Goal: Task Accomplishment & Management: Manage account settings

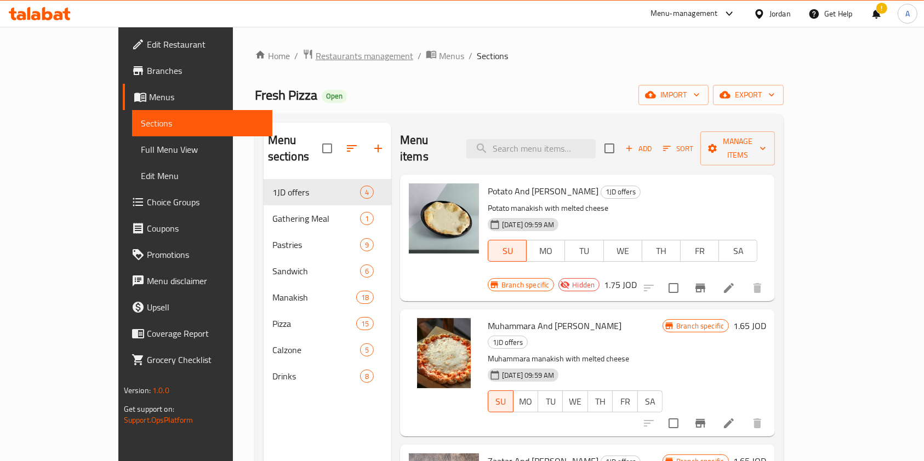
click at [316, 50] on span "Restaurants management" at bounding box center [365, 55] width 98 height 13
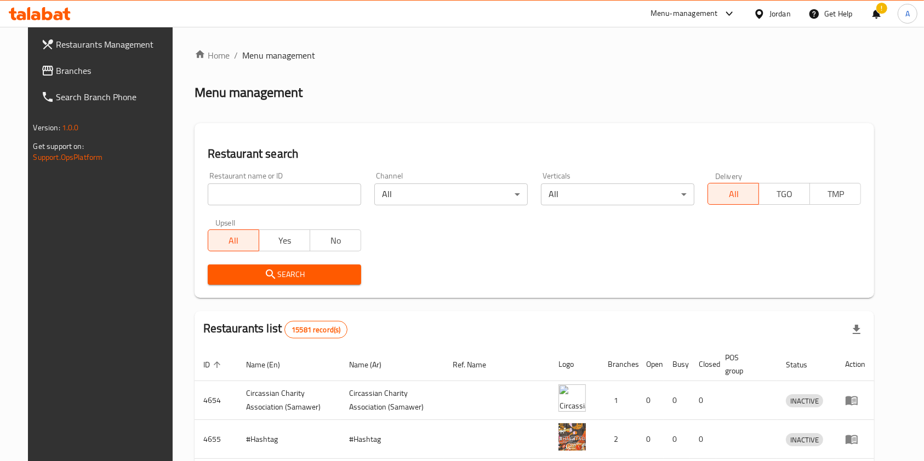
click at [298, 193] on input "search" at bounding box center [284, 195] width 153 height 22
type input "x burger"
click button "Search" at bounding box center [284, 275] width 153 height 20
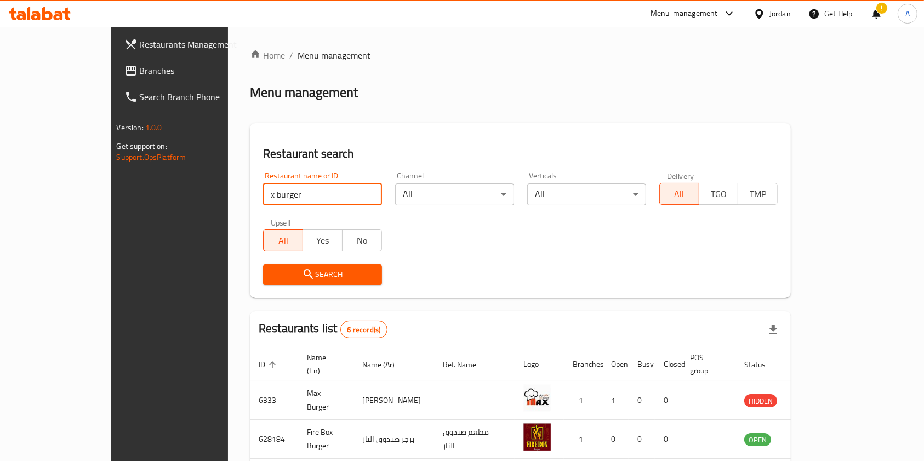
scroll to position [197, 0]
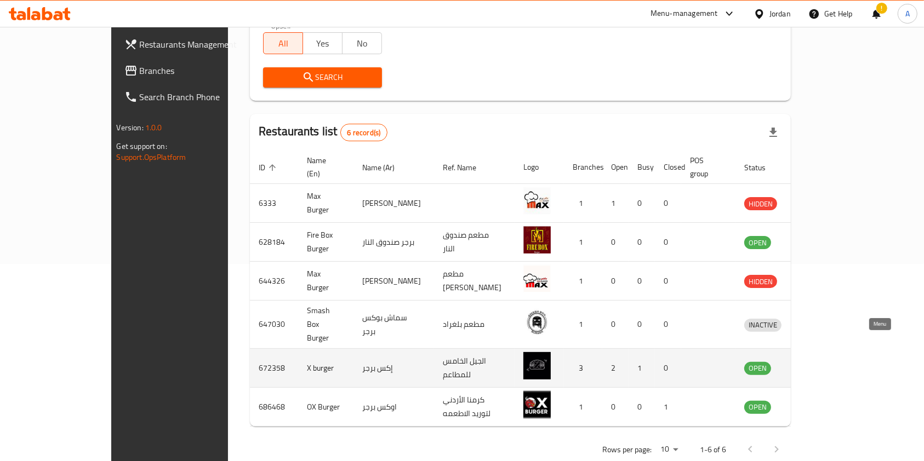
click at [816, 362] on icon "enhanced table" at bounding box center [809, 368] width 13 height 13
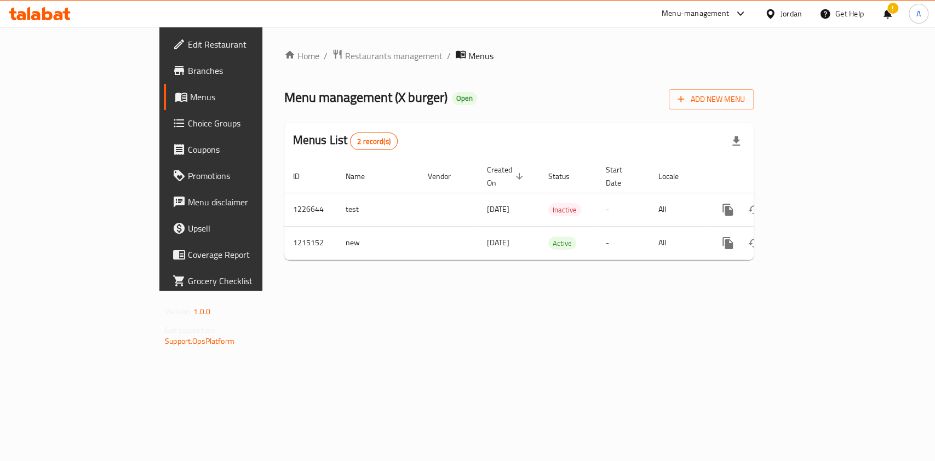
click at [188, 71] on span "Branches" at bounding box center [247, 70] width 119 height 13
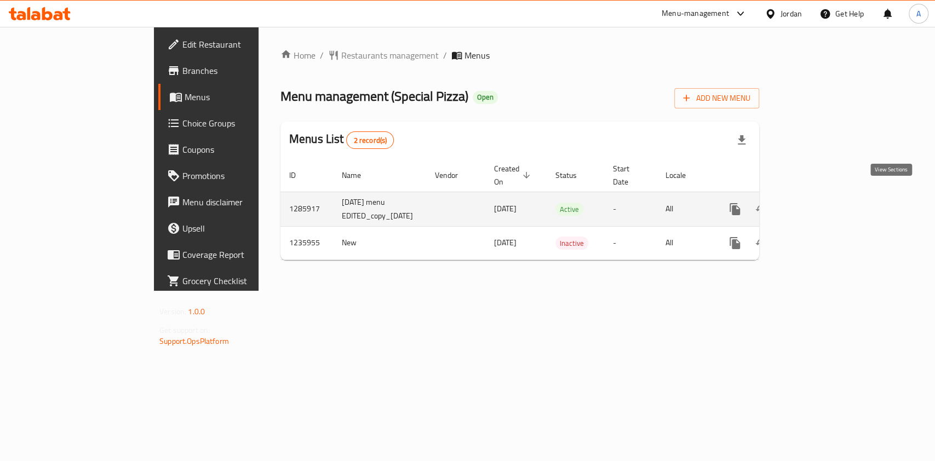
click at [821, 203] on icon "enhanced table" at bounding box center [813, 209] width 13 height 13
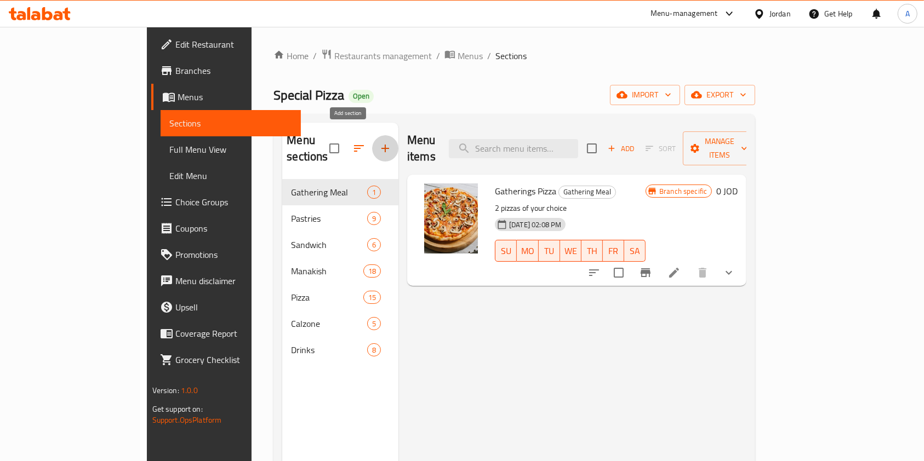
click at [379, 144] on icon "button" at bounding box center [385, 148] width 13 height 13
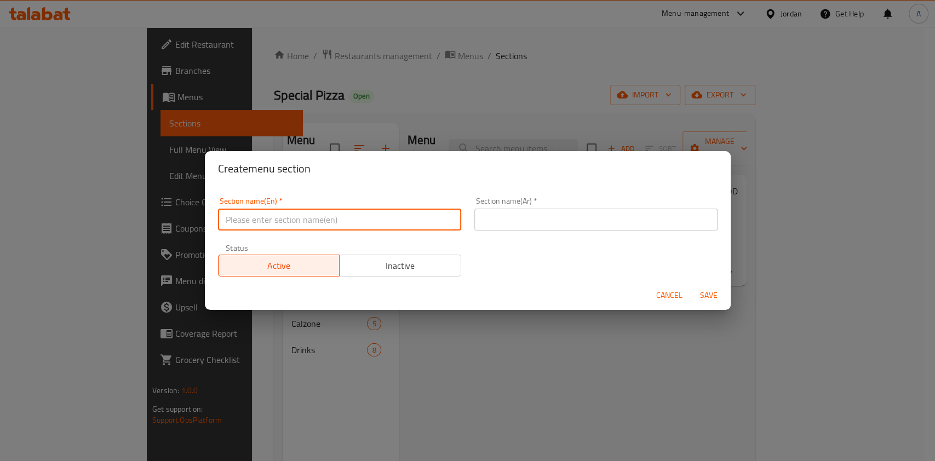
click at [313, 217] on input "text" at bounding box center [339, 220] width 243 height 22
type input "1JD offers"
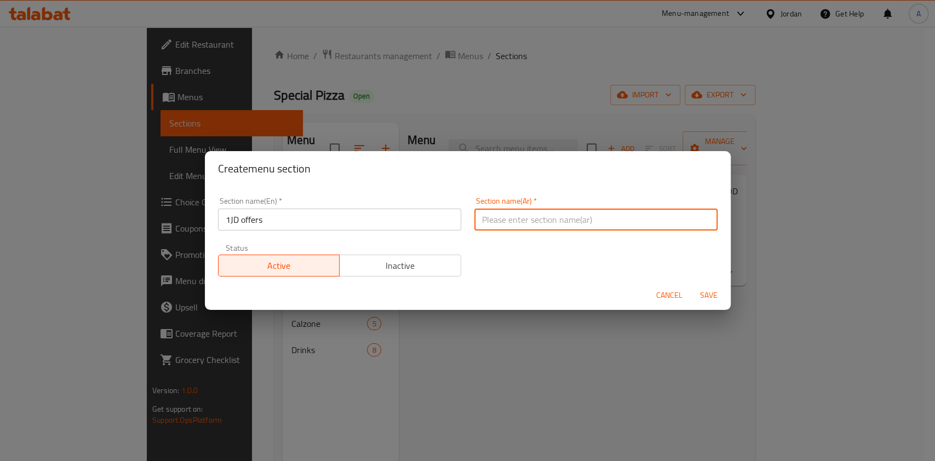
click at [524, 221] on input "text" at bounding box center [595, 220] width 243 height 22
type input "عروض بدينار"
click at [713, 297] on span "Save" at bounding box center [709, 296] width 26 height 14
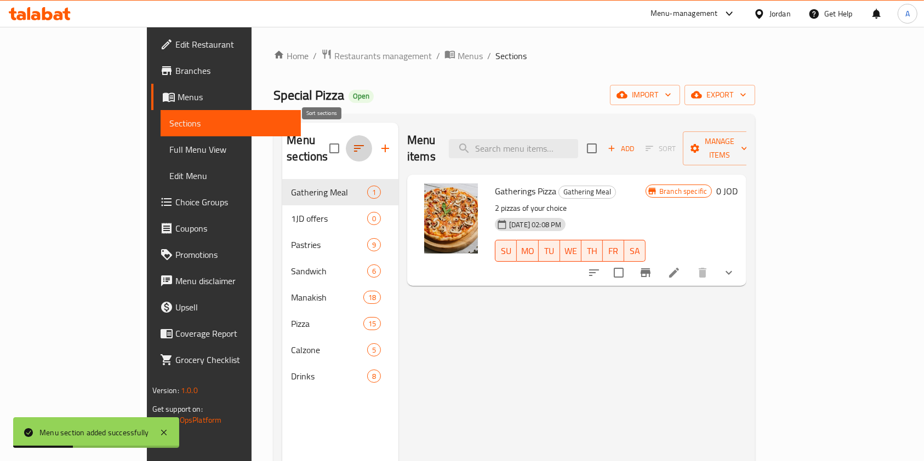
click at [352, 142] on icon "button" at bounding box center [358, 148] width 13 height 13
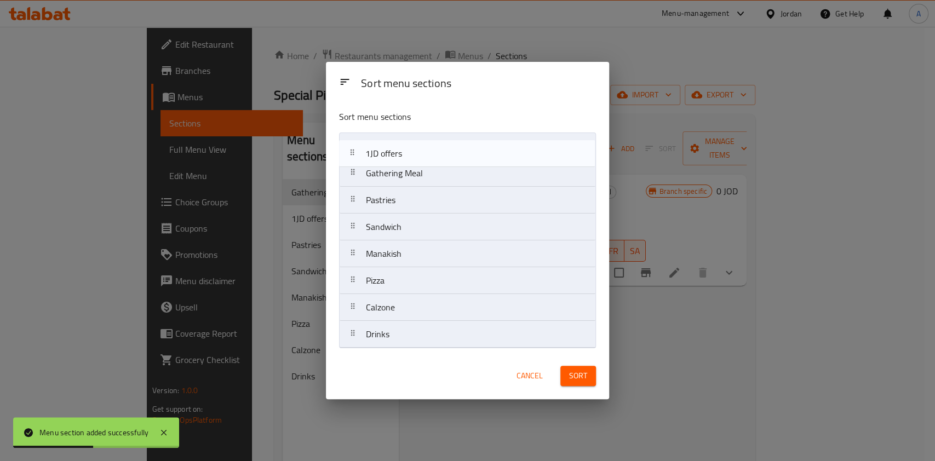
drag, startPoint x: 397, startPoint y: 173, endPoint x: 396, endPoint y: 147, distance: 26.3
click at [396, 147] on nav "Gathering Meal 1JD offers Pastries Sandwich Manakish Pizza Calzone Drinks" at bounding box center [467, 241] width 257 height 216
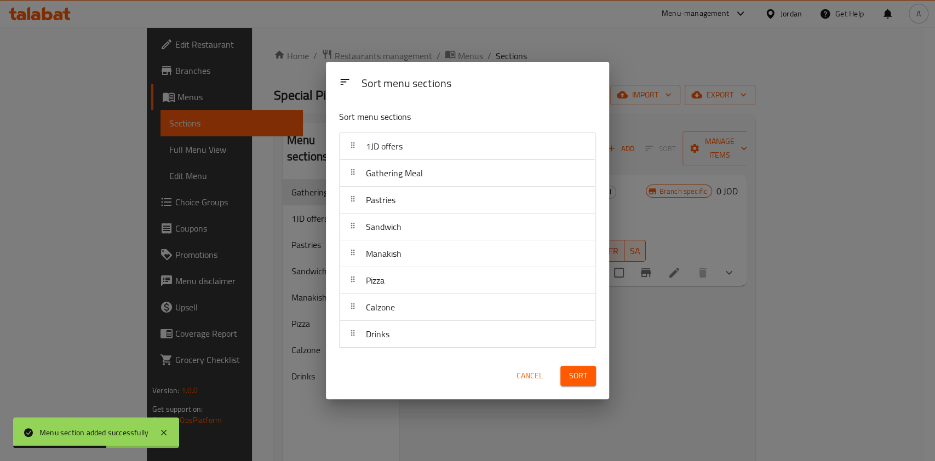
click at [586, 374] on span "Sort" at bounding box center [578, 376] width 18 height 14
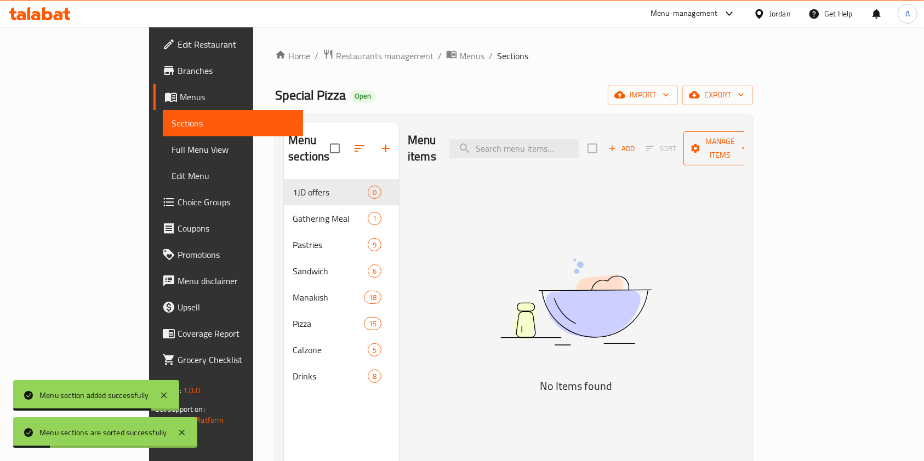
click at [750, 143] on icon "button" at bounding box center [744, 148] width 11 height 11
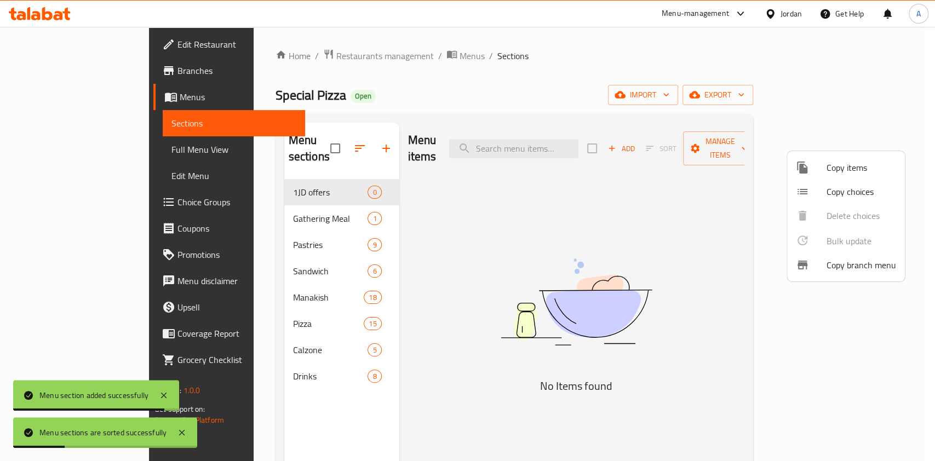
click at [843, 167] on span "Copy items" at bounding box center [862, 167] width 70 height 13
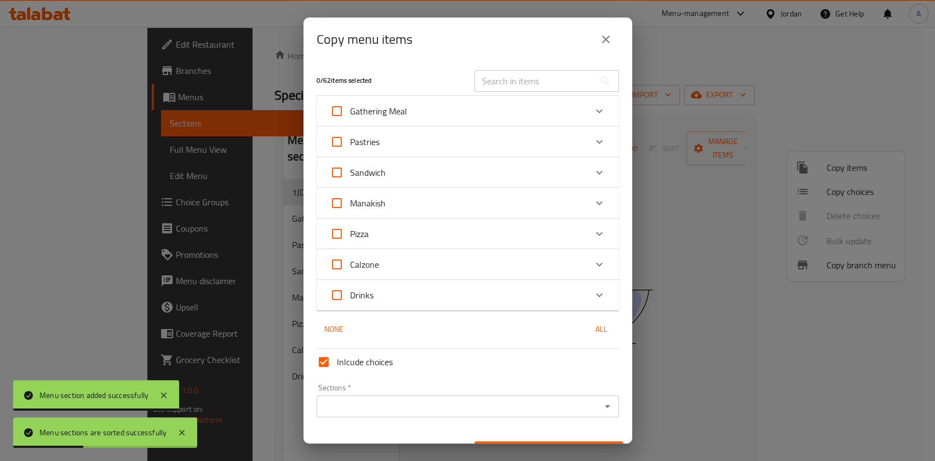
click at [502, 83] on input "text" at bounding box center [533, 81] width 119 height 22
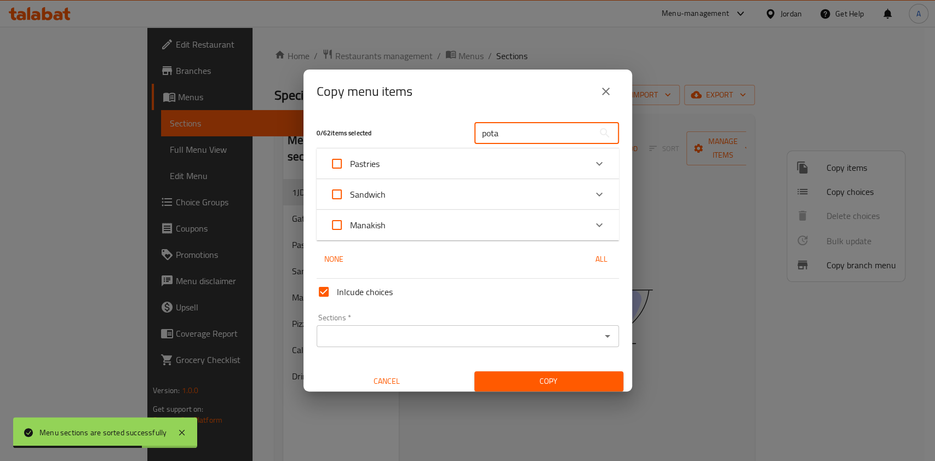
type input "pota"
click at [513, 227] on div "Manakish" at bounding box center [458, 225] width 256 height 26
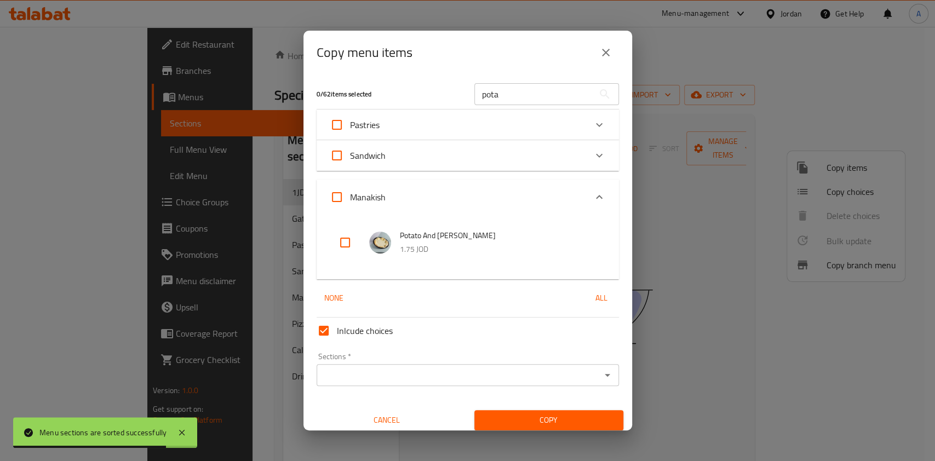
click at [340, 240] on input "checkbox" at bounding box center [345, 243] width 26 height 26
checkbox input "true"
click at [503, 90] on input "pota" at bounding box center [533, 94] width 119 height 22
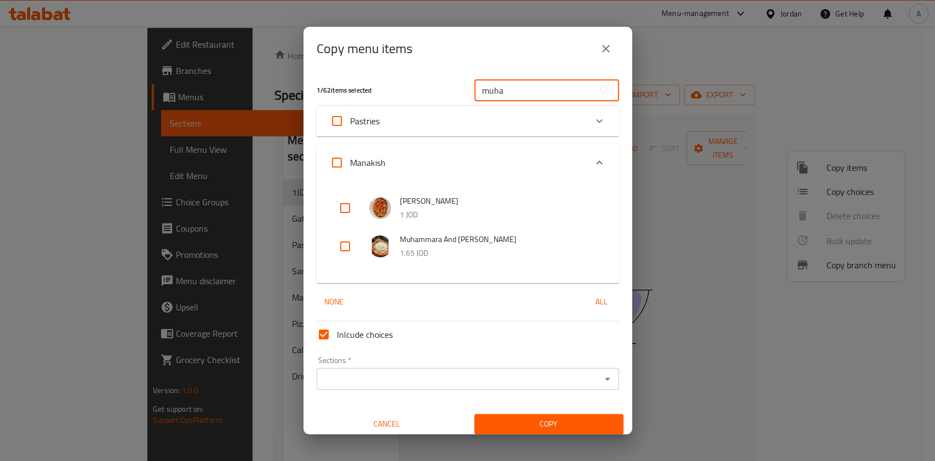
type input "muha"
click at [342, 242] on input "checkbox" at bounding box center [345, 246] width 26 height 26
checkbox input "true"
click at [521, 92] on input "muha" at bounding box center [533, 90] width 119 height 22
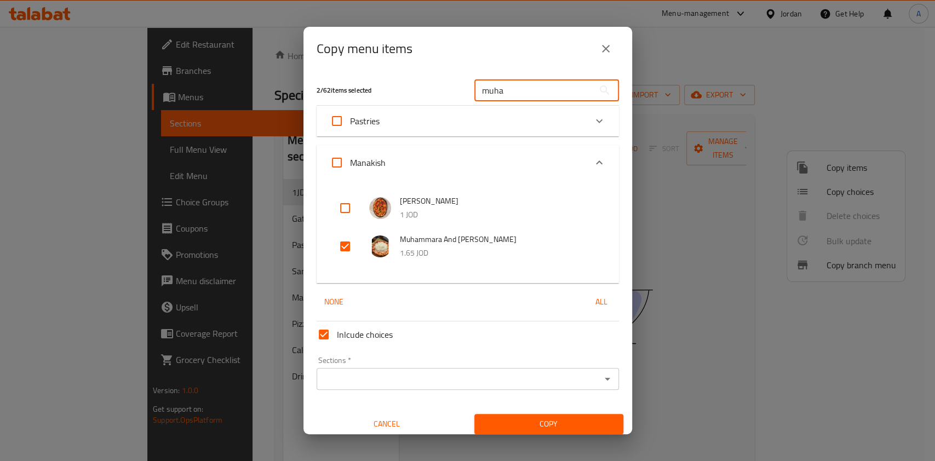
click at [521, 92] on input "muha" at bounding box center [533, 90] width 119 height 22
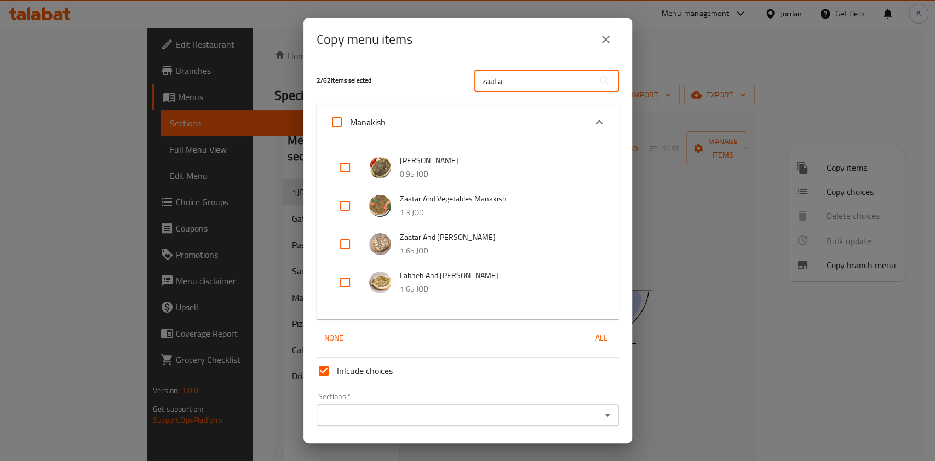
type input "zaata"
click at [340, 248] on input "checkbox" at bounding box center [345, 244] width 26 height 26
checkbox input "true"
click at [389, 419] on input "Sections   *" at bounding box center [459, 415] width 278 height 15
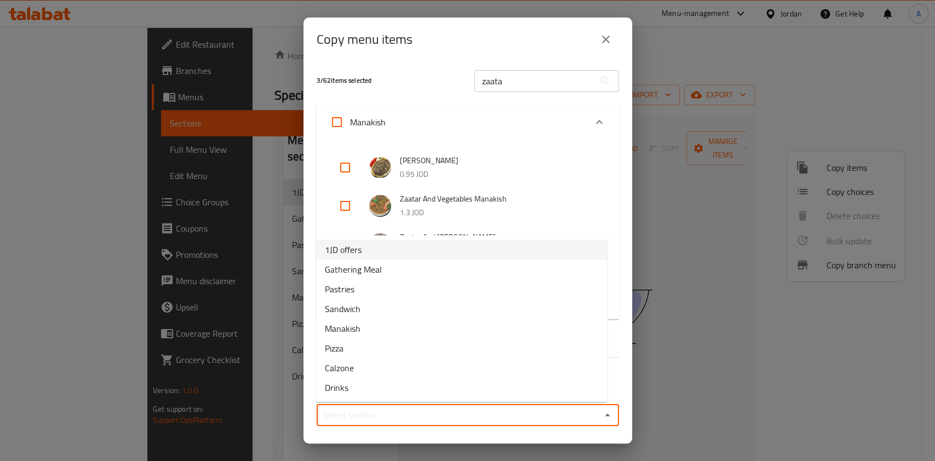
click at [361, 252] on span "1JD offers" at bounding box center [343, 249] width 37 height 13
type input "1JD offers"
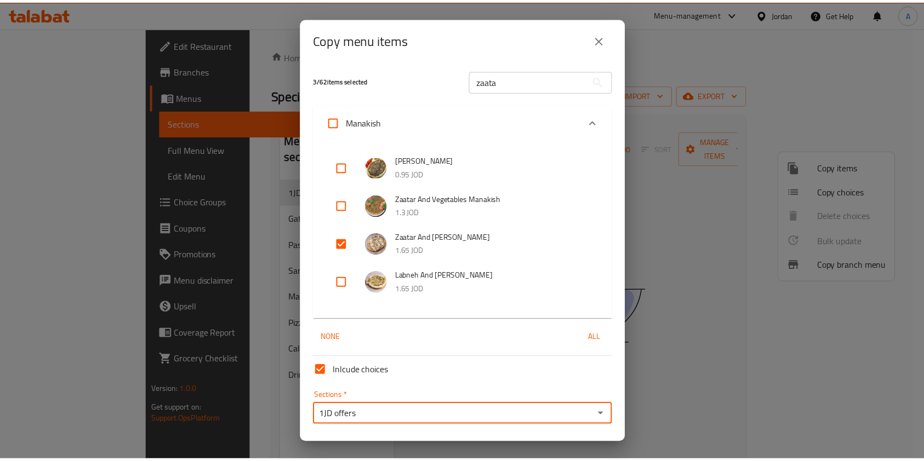
scroll to position [33, 0]
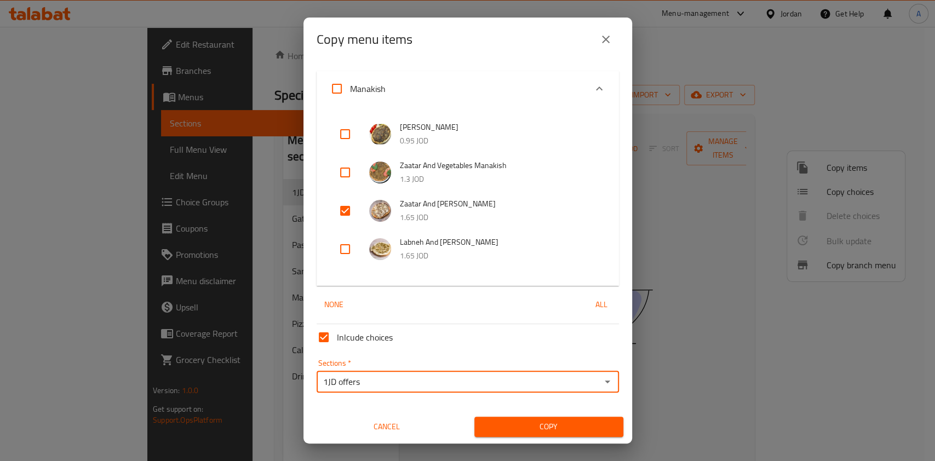
click at [552, 425] on span "Copy" at bounding box center [548, 427] width 131 height 14
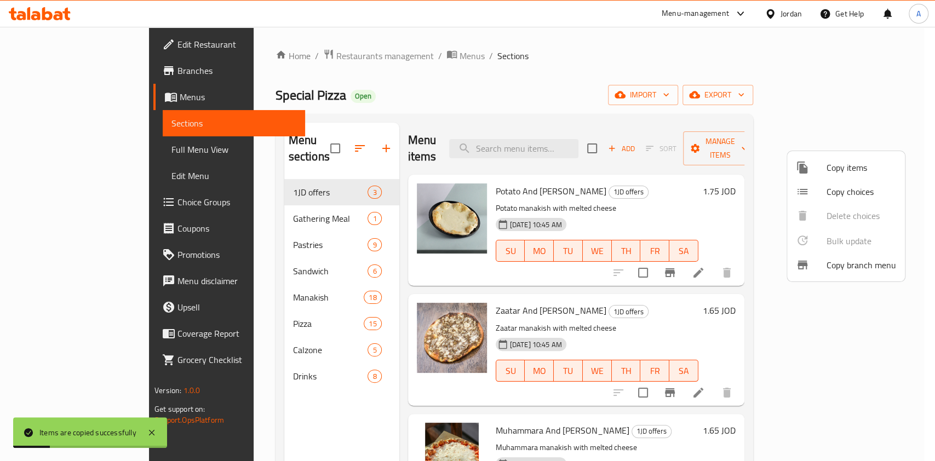
click at [745, 191] on div at bounding box center [467, 230] width 935 height 461
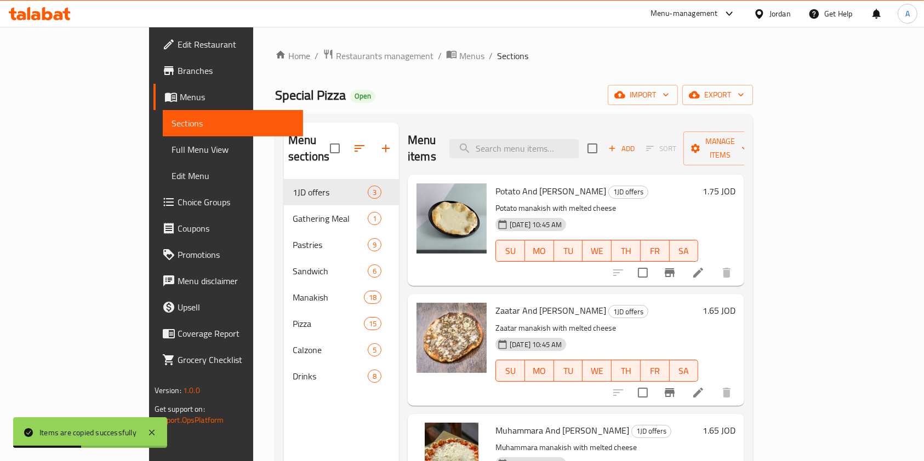
click at [735, 184] on h6 "1.75 JOD" at bounding box center [718, 191] width 33 height 15
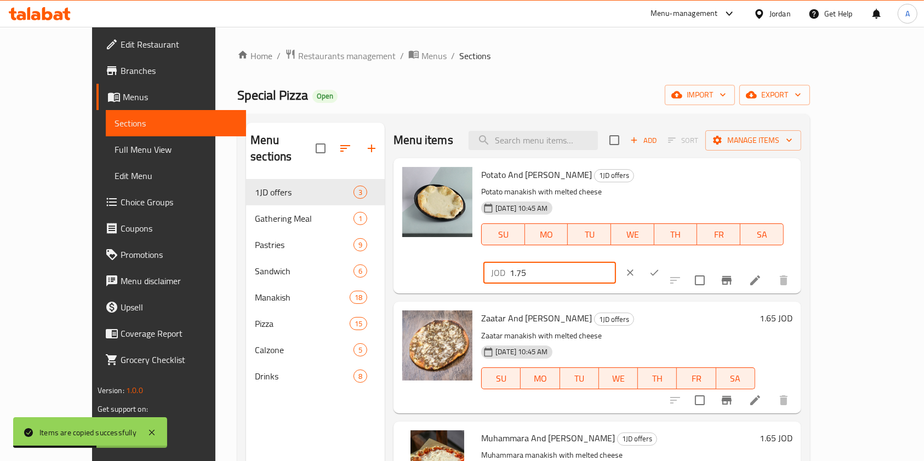
click at [616, 262] on input "1.75" at bounding box center [562, 273] width 106 height 22
type input "2"
click at [666, 261] on button "ok" at bounding box center [654, 273] width 24 height 24
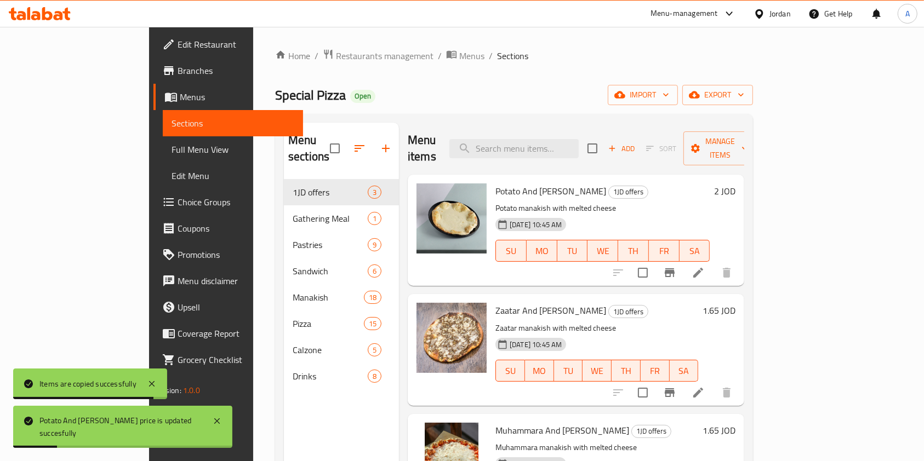
click at [735, 303] on h6 "1.65 JOD" at bounding box center [718, 310] width 33 height 15
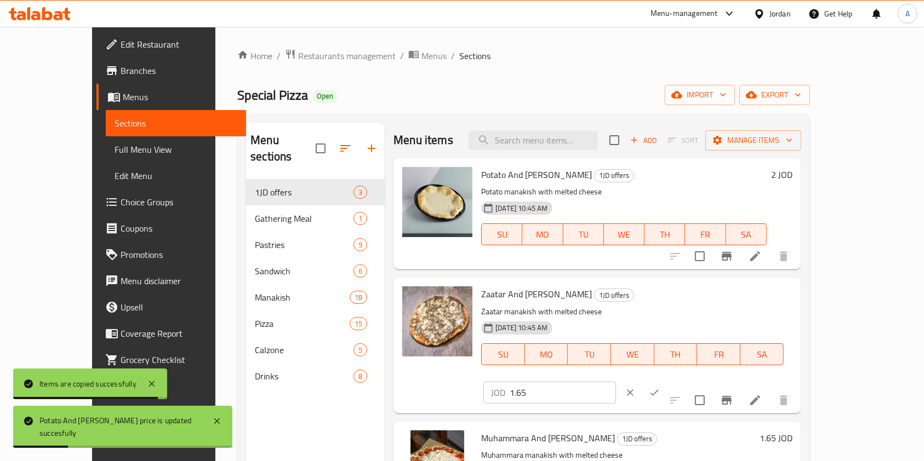
click at [666, 381] on button "ok" at bounding box center [654, 393] width 24 height 24
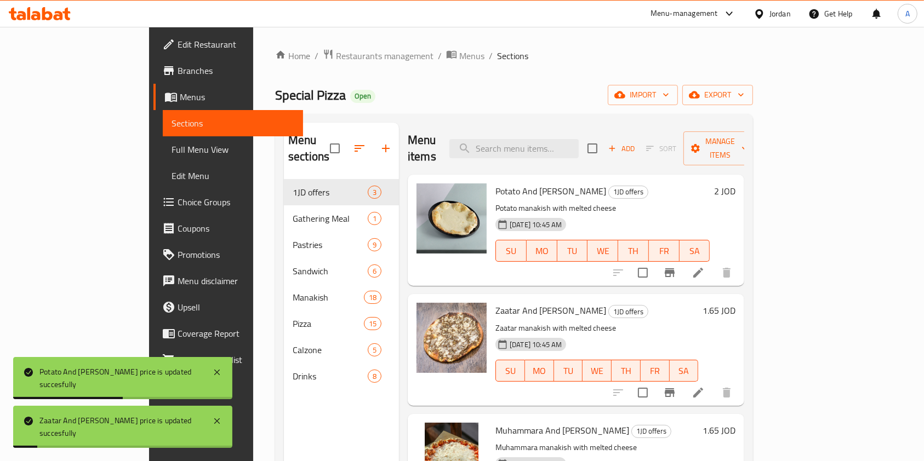
click at [735, 303] on h6 "1.65 JOD" at bounding box center [718, 310] width 33 height 15
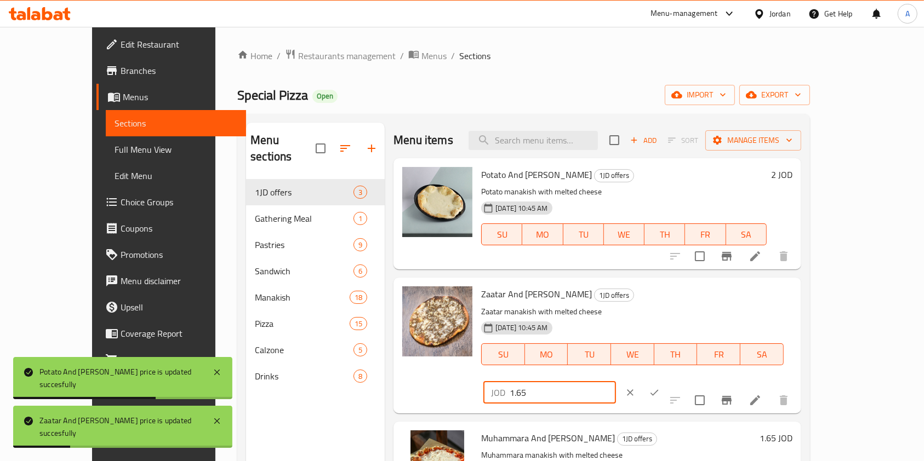
click at [616, 382] on input "1.65" at bounding box center [562, 393] width 106 height 22
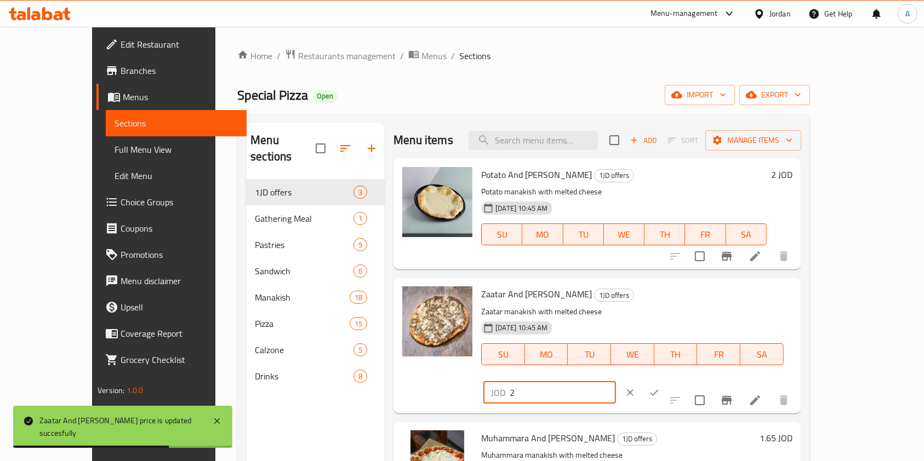
type input "2"
click at [660, 387] on icon "ok" at bounding box center [654, 392] width 11 height 11
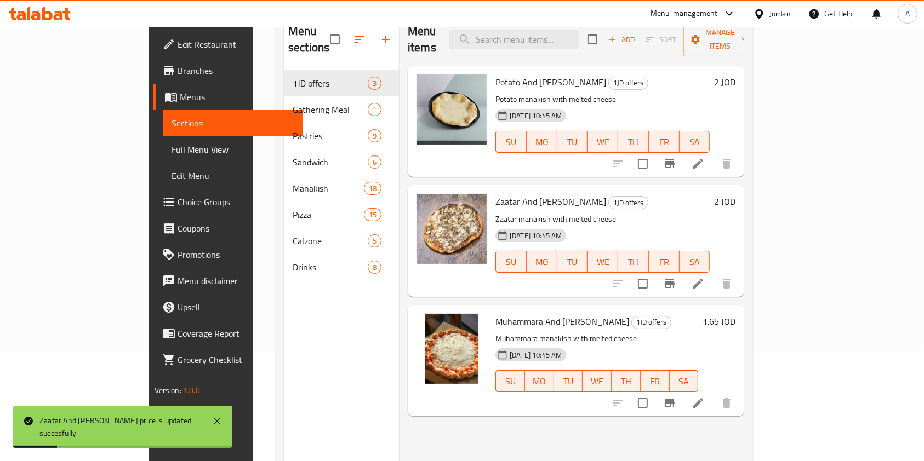
scroll to position [153, 0]
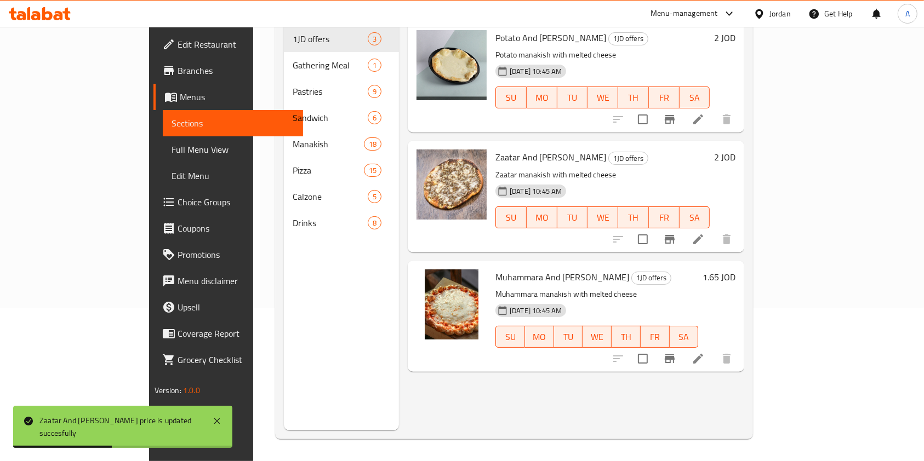
click at [735, 270] on h6 "1.65 JOD" at bounding box center [718, 277] width 33 height 15
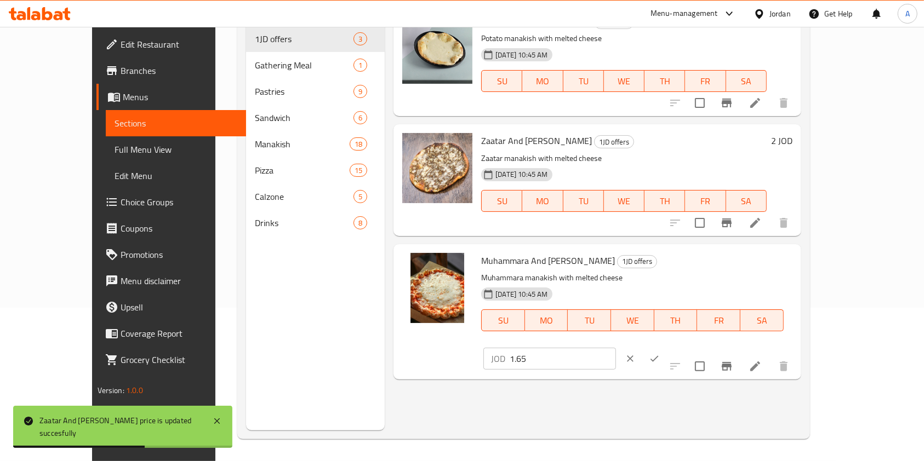
click at [616, 348] on input "1.65" at bounding box center [562, 359] width 106 height 22
type input "2"
click at [660, 353] on icon "ok" at bounding box center [654, 358] width 11 height 11
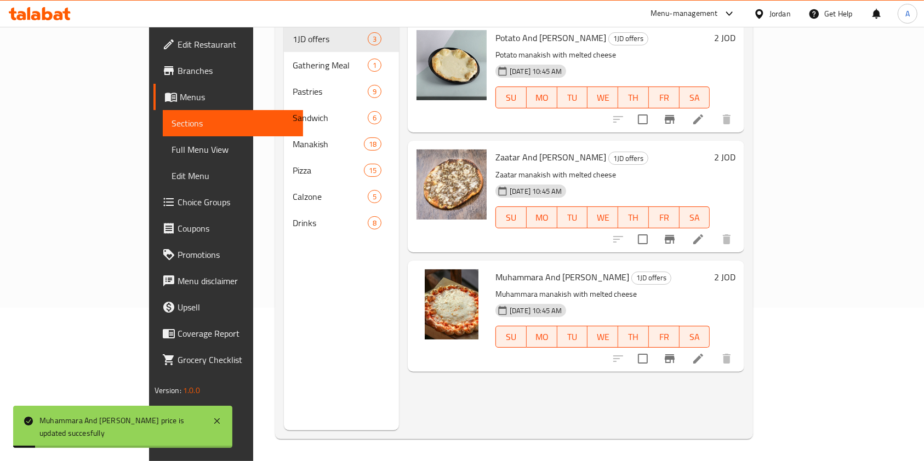
scroll to position [0, 0]
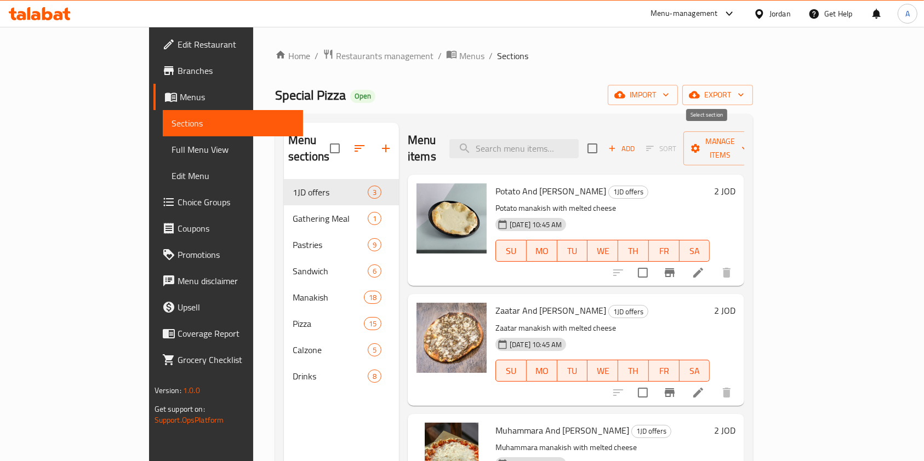
click at [604, 141] on input "checkbox" at bounding box center [592, 148] width 23 height 23
checkbox input "true"
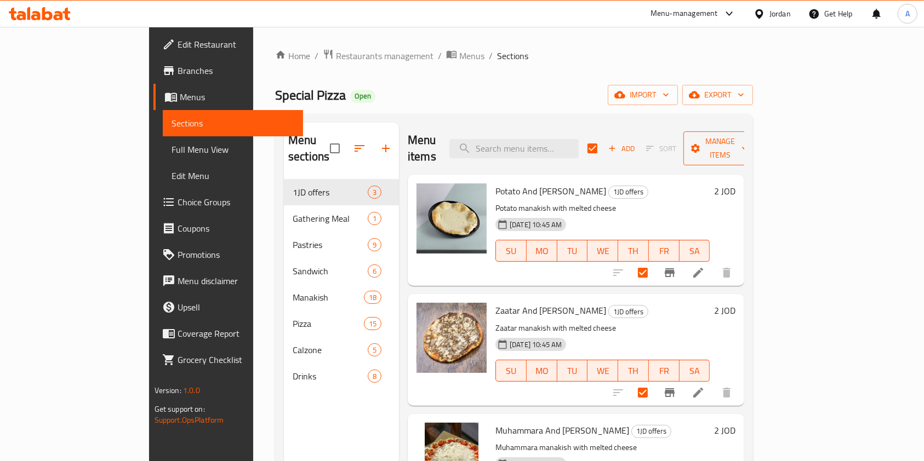
click at [748, 144] on span "Manage items" at bounding box center [720, 148] width 56 height 27
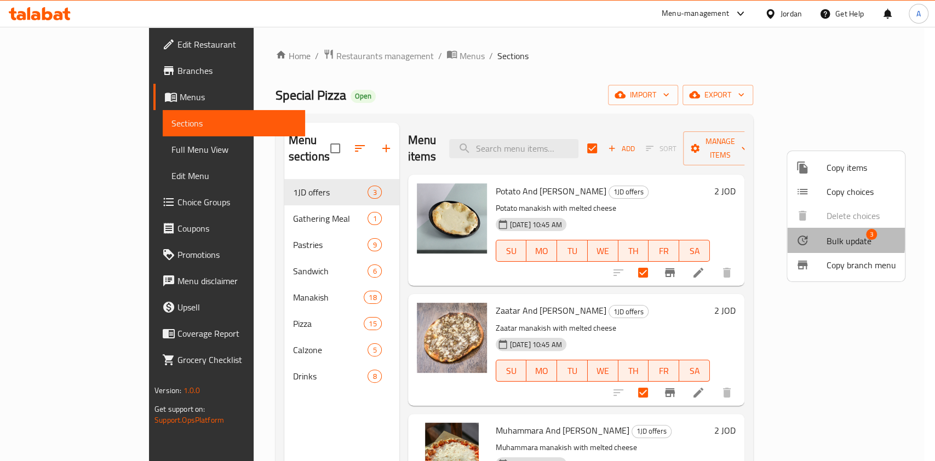
click at [817, 239] on div at bounding box center [811, 240] width 31 height 13
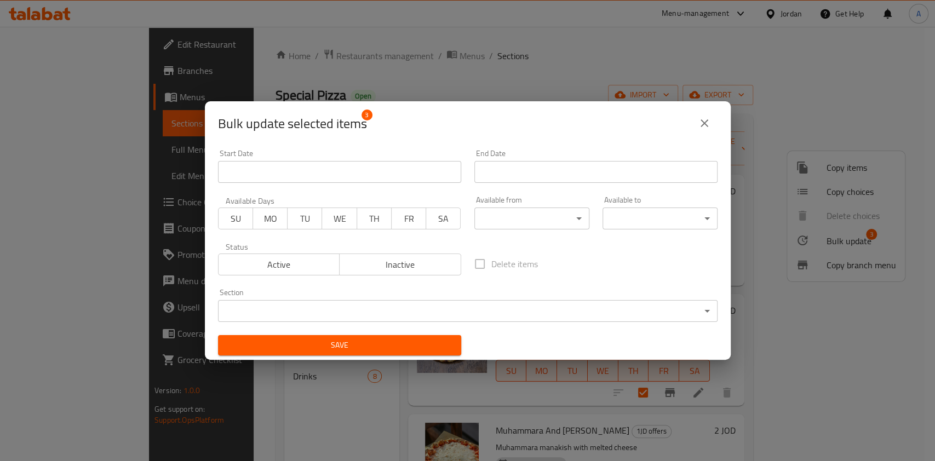
click at [237, 221] on span "SU" at bounding box center [236, 219] width 26 height 16
click at [307, 345] on span "Save" at bounding box center [340, 346] width 226 height 14
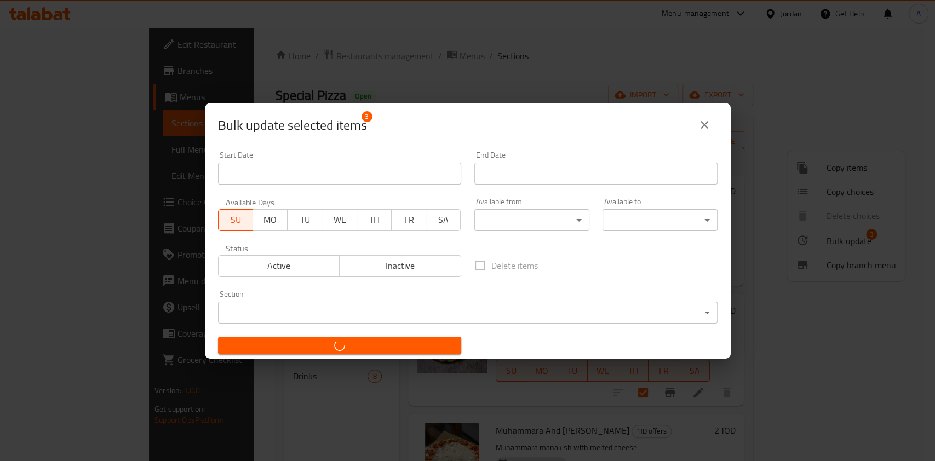
checkbox input "false"
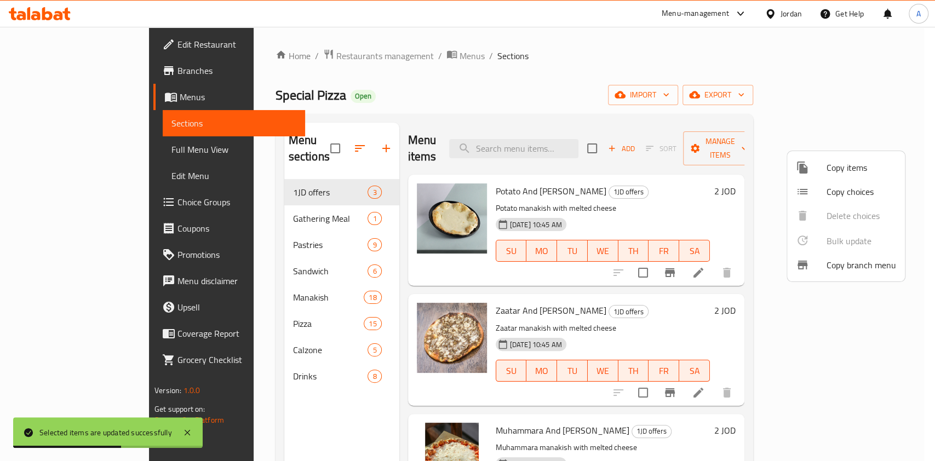
click at [233, 202] on div at bounding box center [467, 230] width 935 height 461
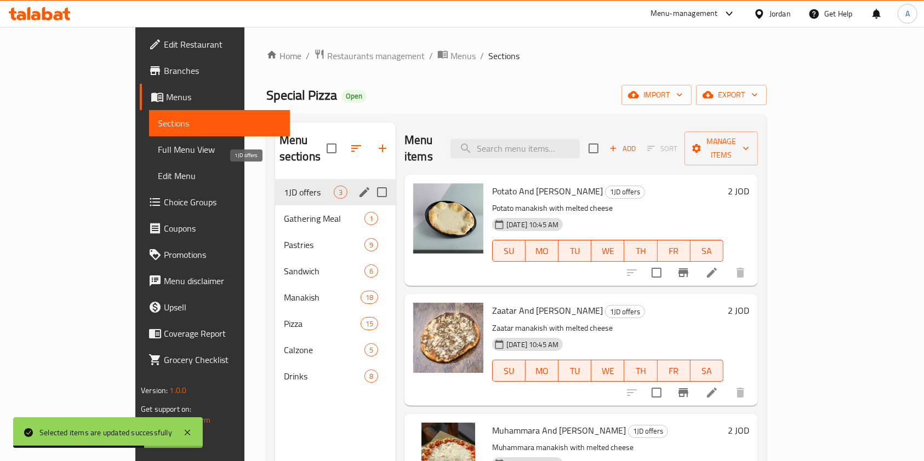
click at [284, 186] on span "1JD offers" at bounding box center [309, 192] width 50 height 13
click at [275, 211] on div "Gathering Meal 1" at bounding box center [335, 218] width 121 height 26
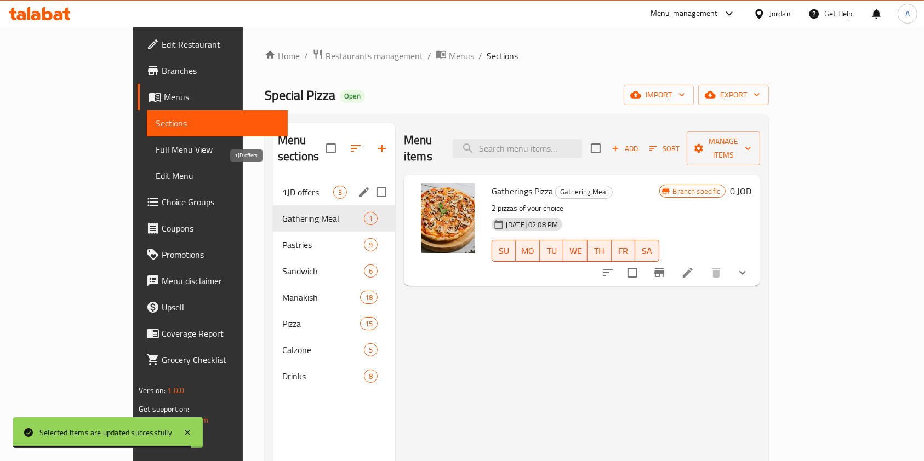
click at [282, 186] on span "1JD offers" at bounding box center [307, 192] width 51 height 13
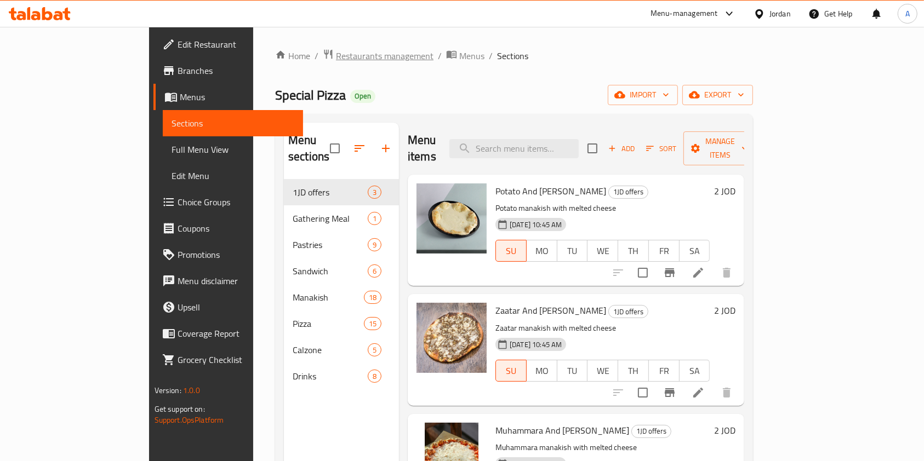
click at [336, 53] on span "Restaurants management" at bounding box center [385, 55] width 98 height 13
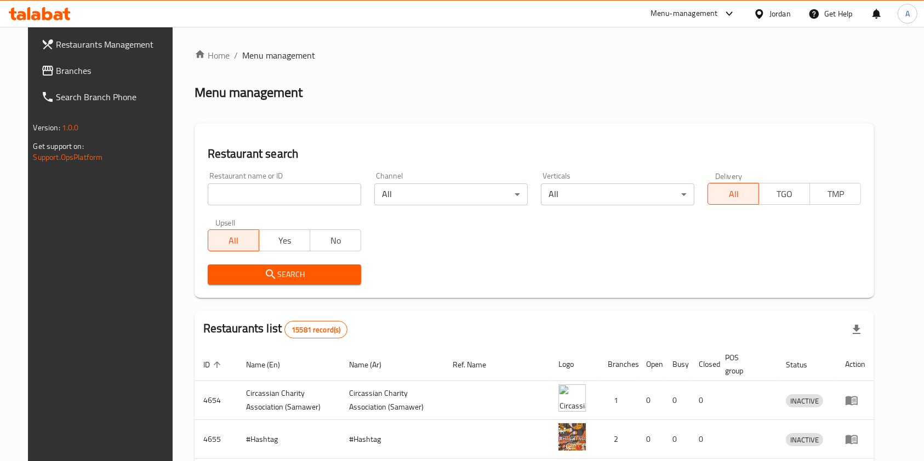
click at [265, 188] on input "search" at bounding box center [284, 195] width 153 height 22
type input "zahret el ja"
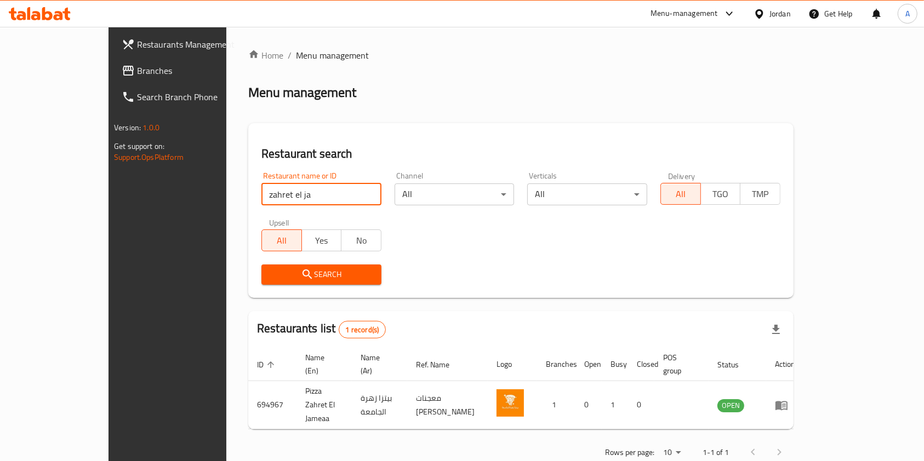
scroll to position [5, 0]
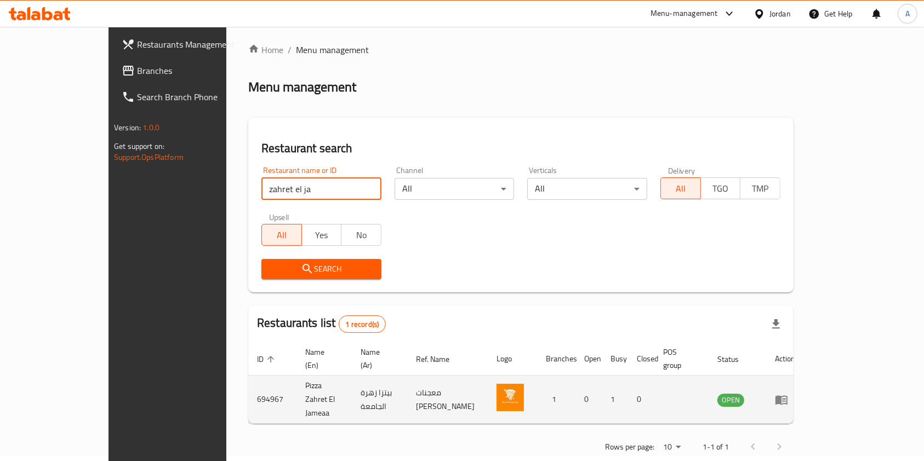
click at [787, 396] on icon "enhanced table" at bounding box center [781, 400] width 12 height 9
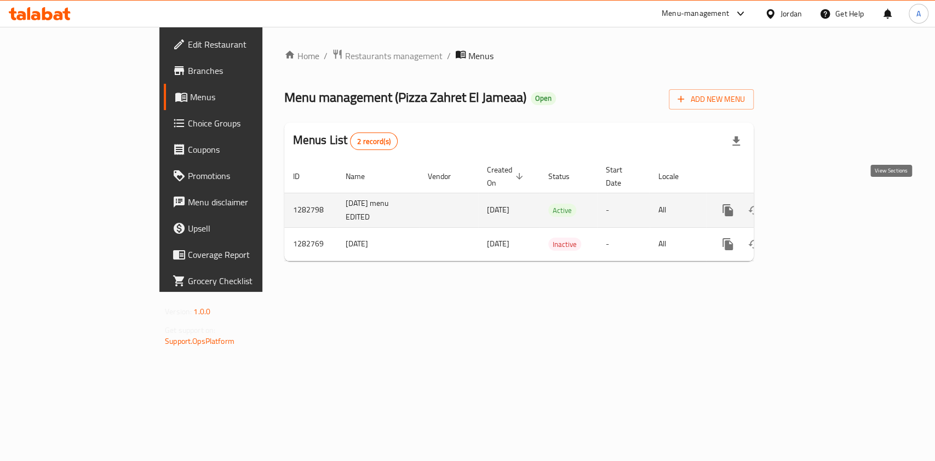
click at [813, 204] on icon "enhanced table" at bounding box center [806, 210] width 13 height 13
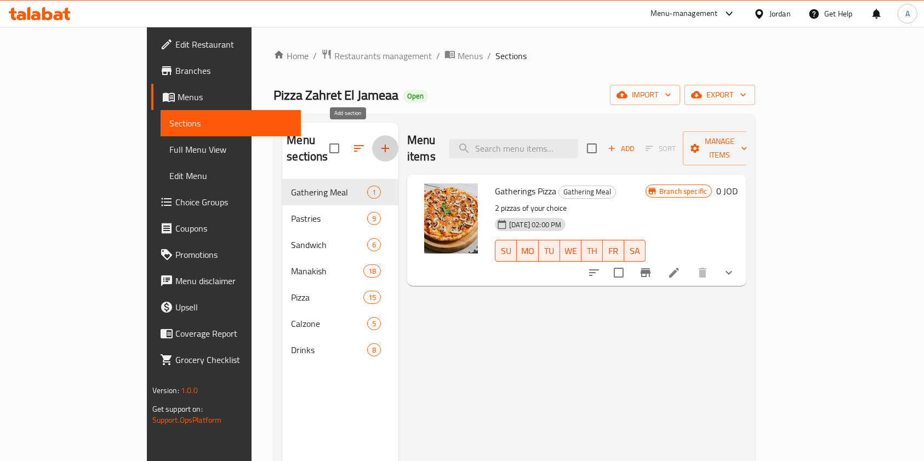
click at [372, 147] on button "button" at bounding box center [385, 148] width 26 height 26
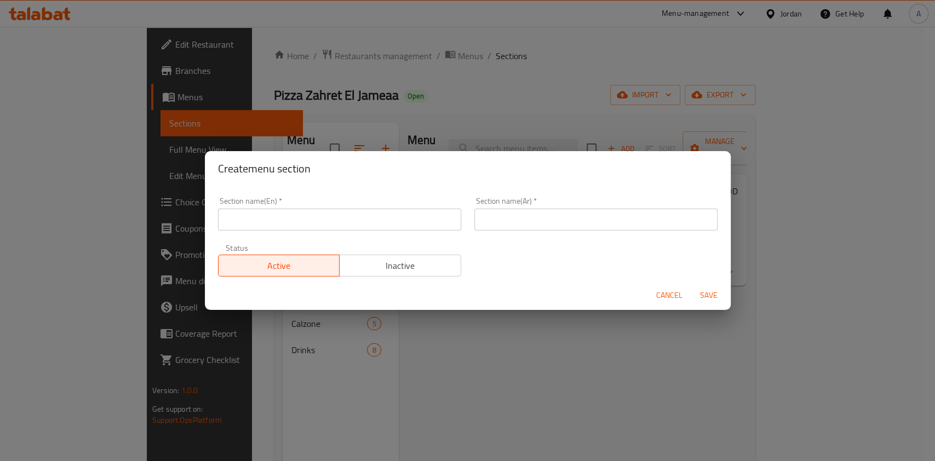
click at [306, 224] on input "text" at bounding box center [339, 220] width 243 height 22
type input "1JD offers"
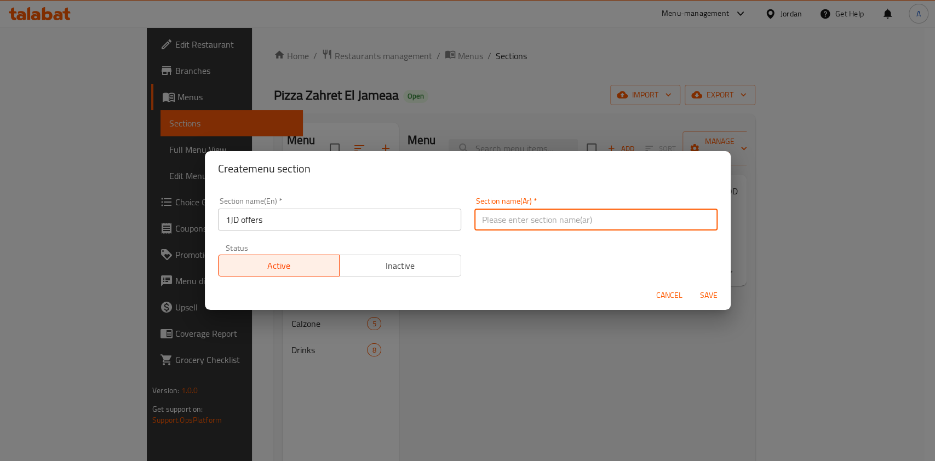
click at [551, 219] on input "text" at bounding box center [595, 220] width 243 height 22
type input "عروض بدينار"
click at [707, 296] on span "Save" at bounding box center [709, 296] width 26 height 14
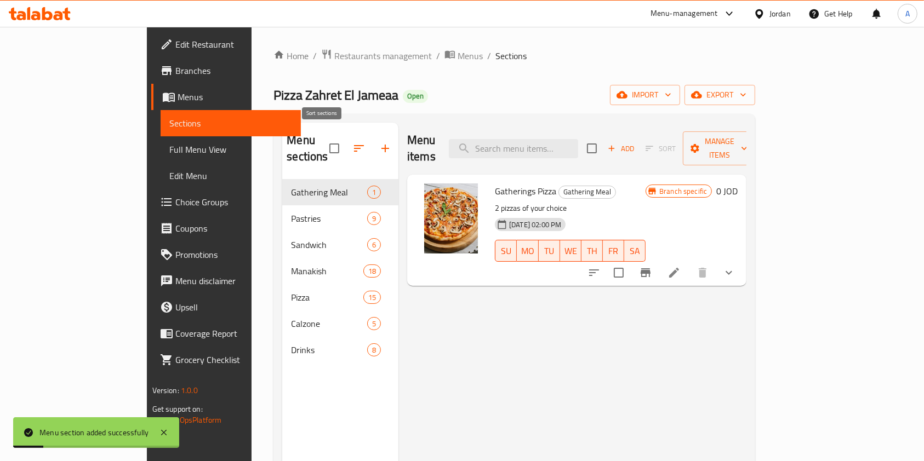
click at [352, 142] on icon "button" at bounding box center [358, 148] width 13 height 13
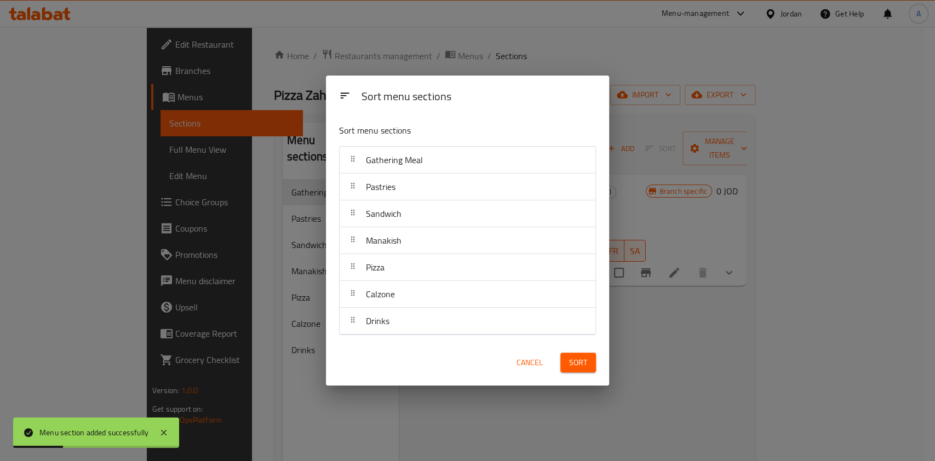
click at [250, 335] on div "Sort menu sections Sort menu sections Gathering Meal Pastries Sandwich Manakish…" at bounding box center [467, 230] width 935 height 461
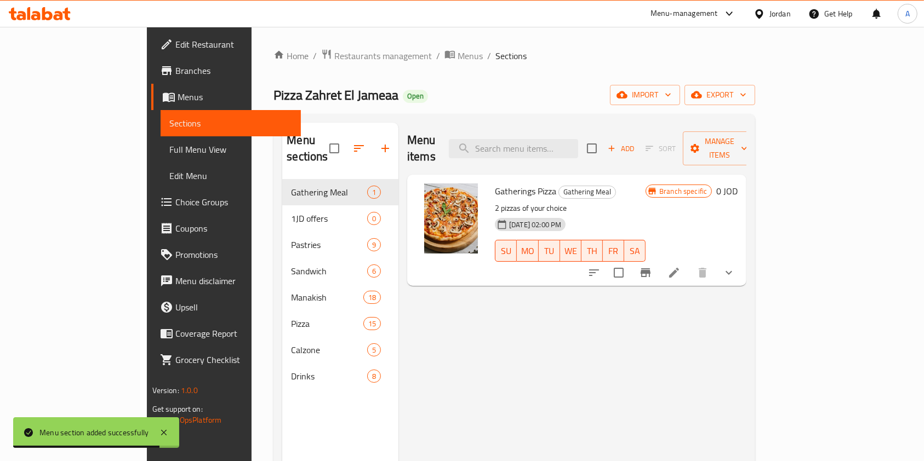
click at [352, 142] on icon "button" at bounding box center [358, 148] width 13 height 13
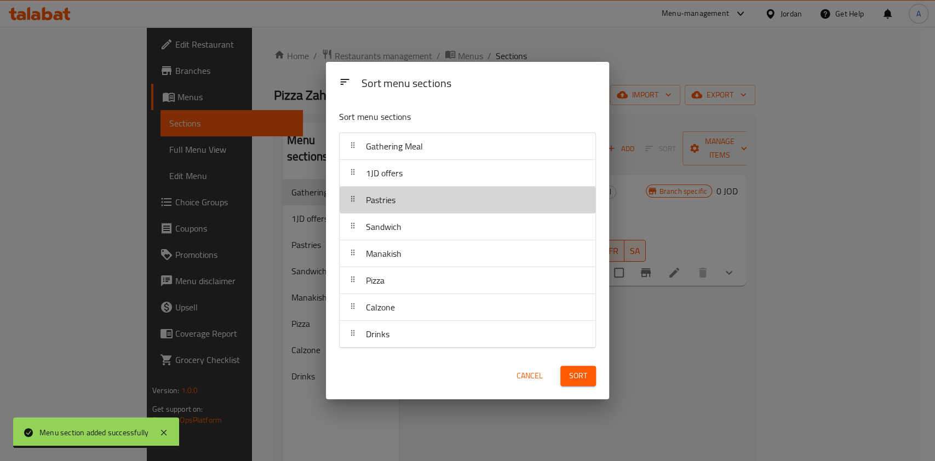
click at [374, 190] on div "Pastries" at bounding box center [381, 200] width 38 height 26
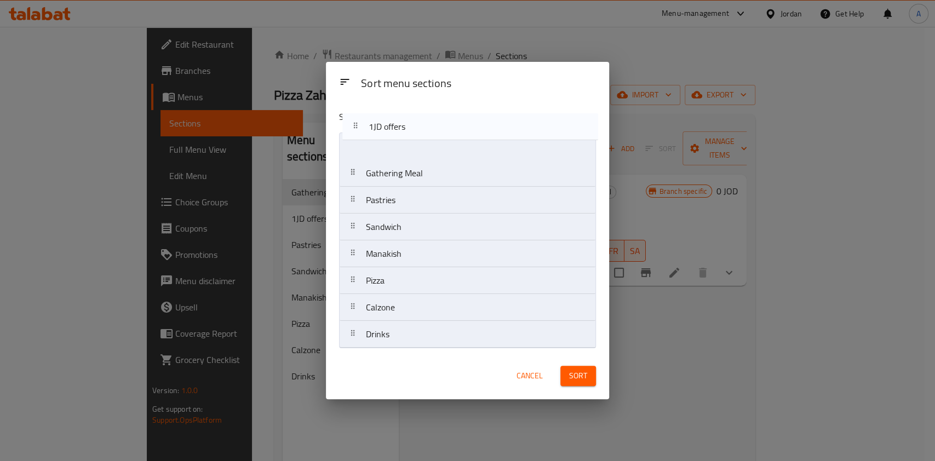
drag, startPoint x: 379, startPoint y: 172, endPoint x: 384, endPoint y: 122, distance: 50.7
click at [384, 122] on div "Sort menu sections Gathering Meal 1JD offers Pastries Sandwich Manakish Pizza C…" at bounding box center [467, 226] width 283 height 251
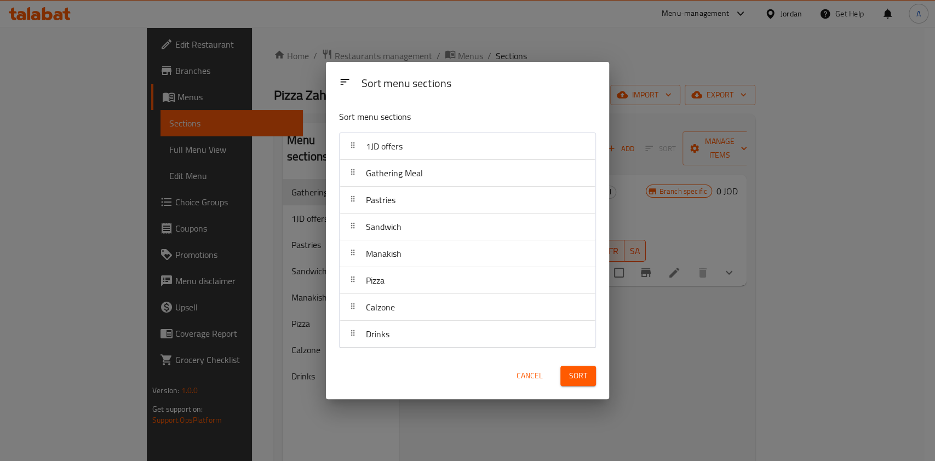
click at [575, 381] on span "Sort" at bounding box center [578, 376] width 18 height 14
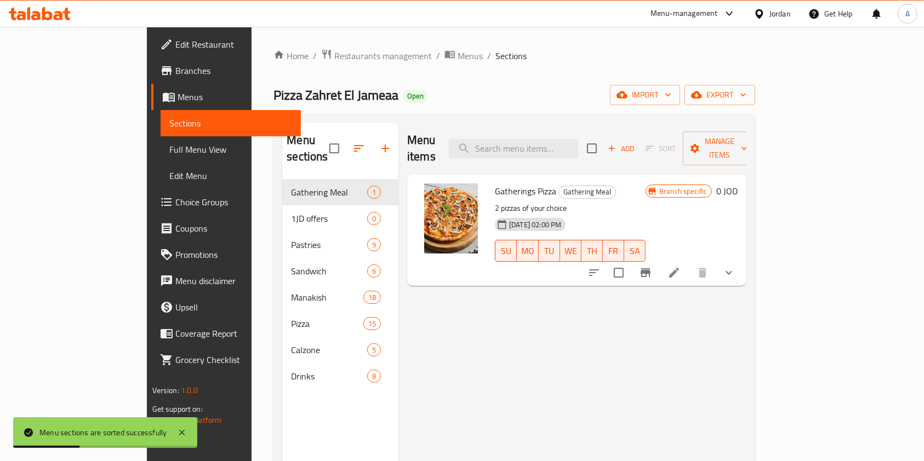
click at [742, 260] on button "show more" at bounding box center [728, 273] width 26 height 26
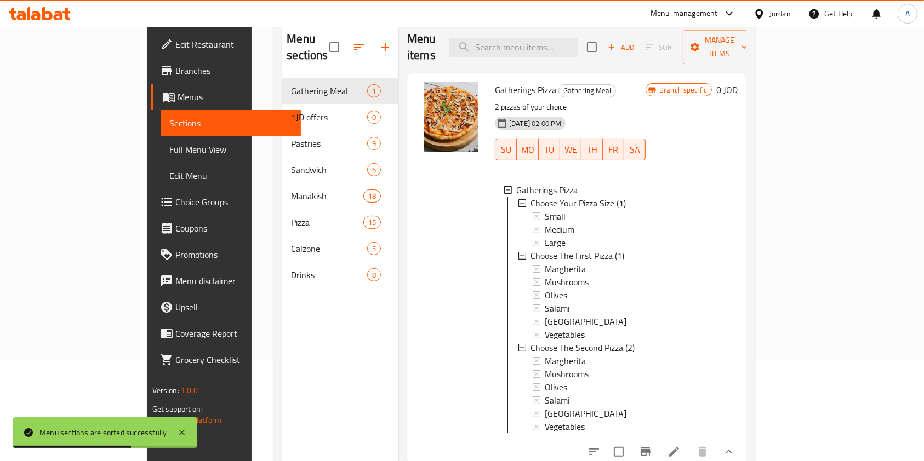
scroll to position [153, 0]
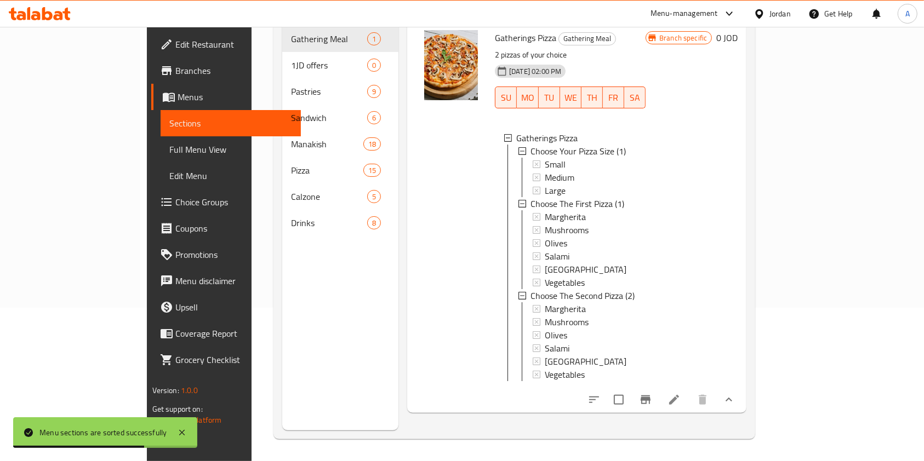
click at [398, 307] on div "Menu items Add Sort Manage items Gatherings Pizza Gathering Meal 2 pizzas of yo…" at bounding box center [572, 199] width 348 height 461
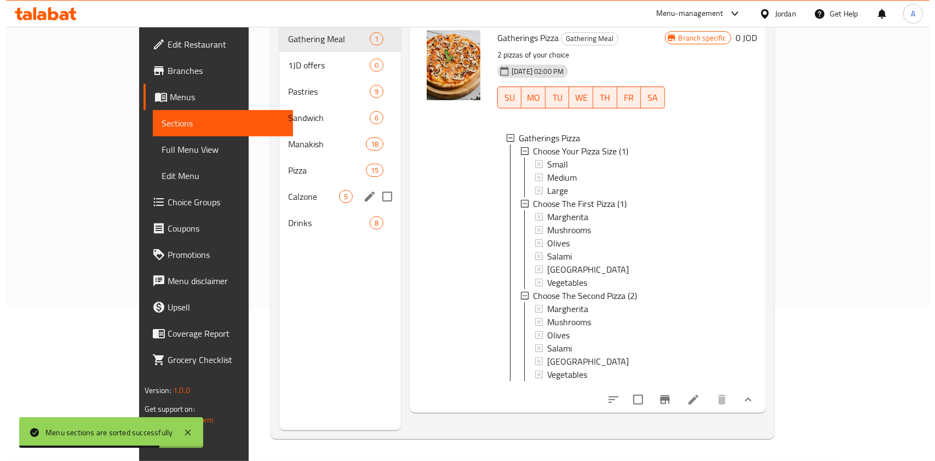
scroll to position [0, 0]
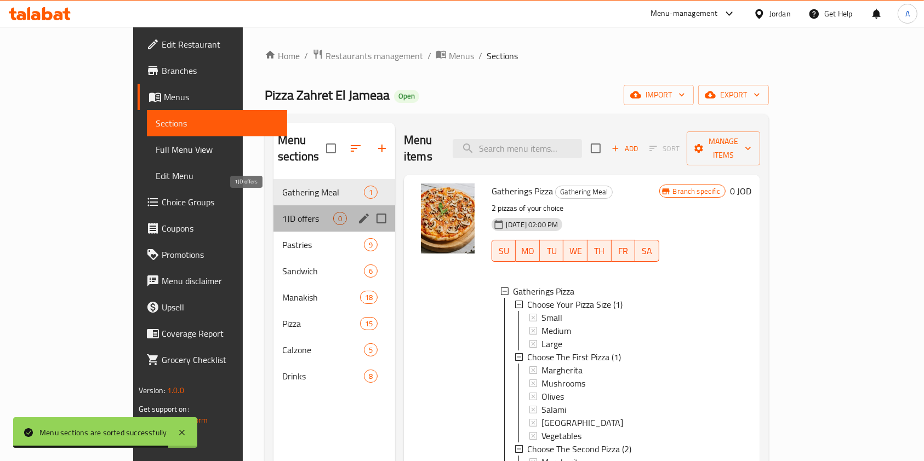
click at [282, 212] on span "1JD offers" at bounding box center [307, 218] width 51 height 13
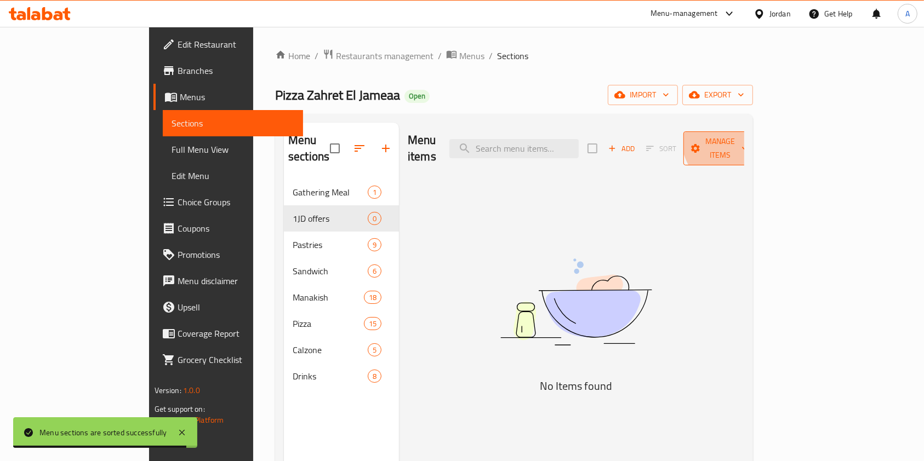
click at [748, 135] on span "Manage items" at bounding box center [720, 148] width 56 height 27
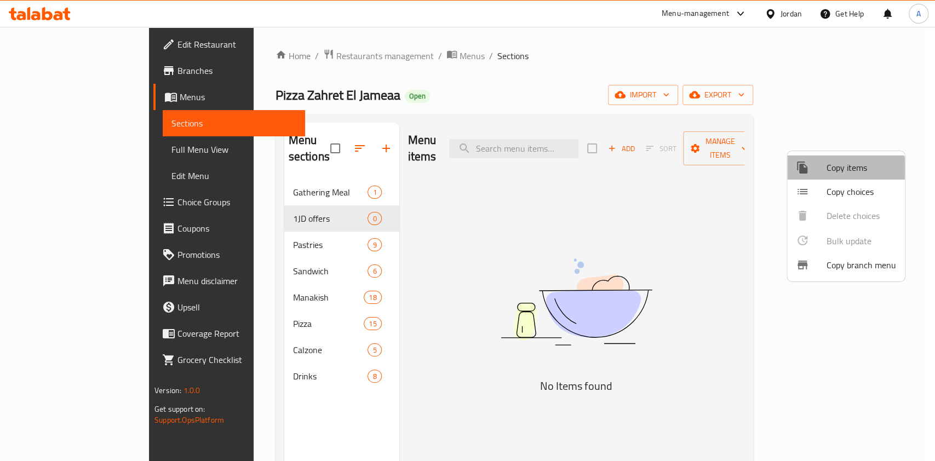
click at [833, 169] on span "Copy items" at bounding box center [862, 167] width 70 height 13
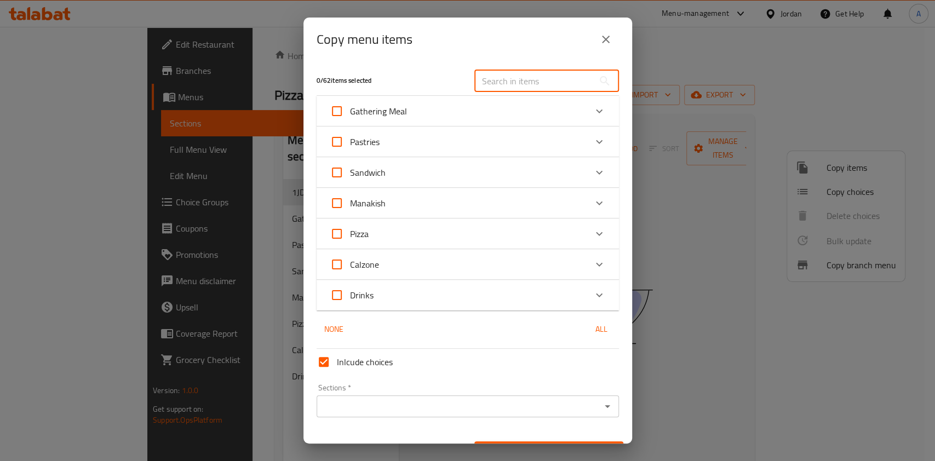
click at [525, 76] on input "text" at bounding box center [533, 81] width 119 height 22
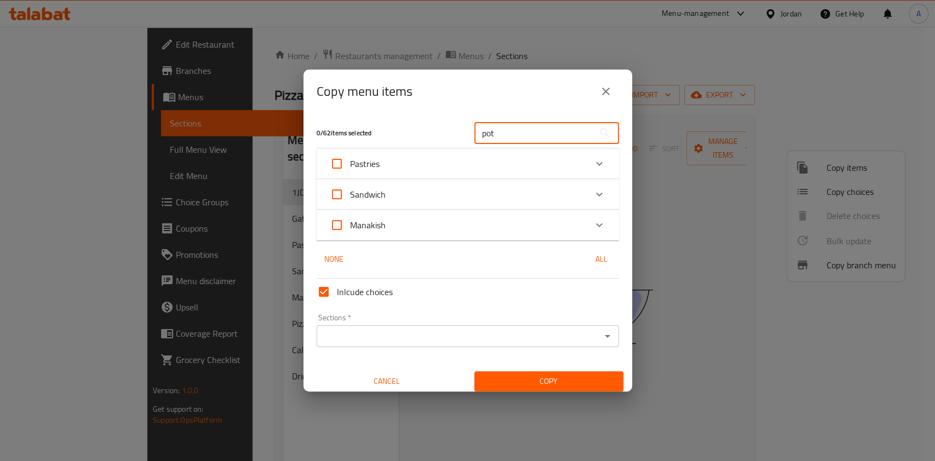
type input "pot"
click at [508, 236] on div "Manakish" at bounding box center [458, 225] width 256 height 26
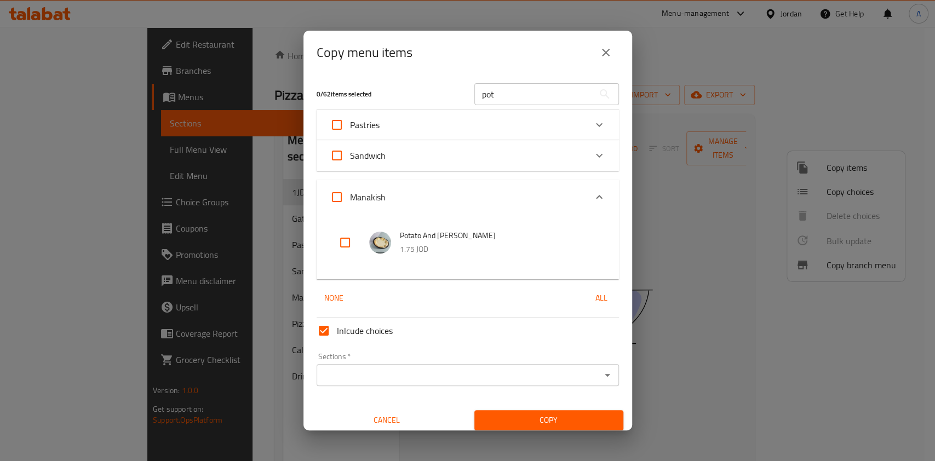
click at [338, 238] on input "checkbox" at bounding box center [345, 243] width 26 height 26
checkbox input "true"
click at [517, 98] on input "pot" at bounding box center [533, 94] width 119 height 22
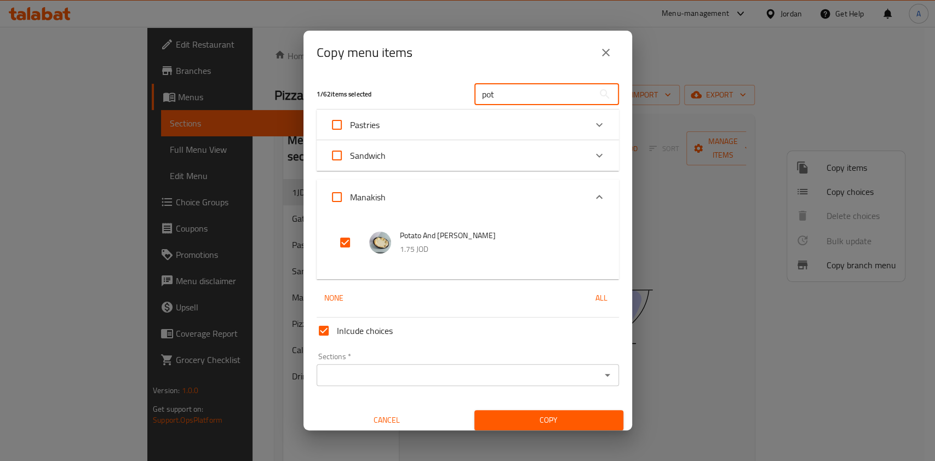
click at [517, 98] on input "pot" at bounding box center [533, 94] width 119 height 22
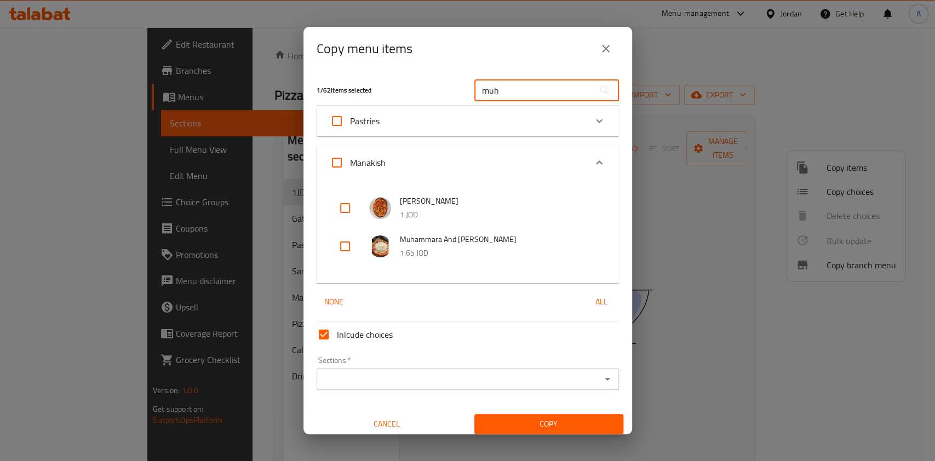
type input "muh"
click at [344, 247] on input "checkbox" at bounding box center [345, 246] width 26 height 26
checkbox input "true"
click at [505, 98] on input "muh" at bounding box center [533, 90] width 119 height 22
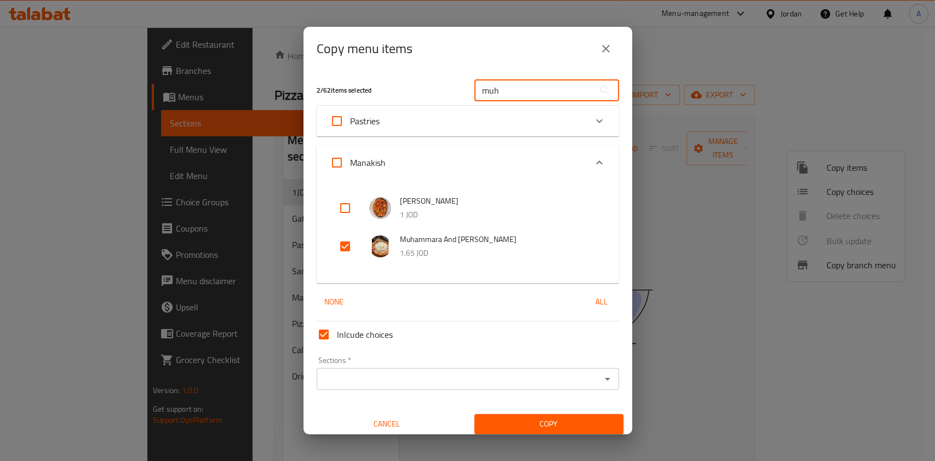
click at [505, 98] on input "muh" at bounding box center [533, 90] width 119 height 22
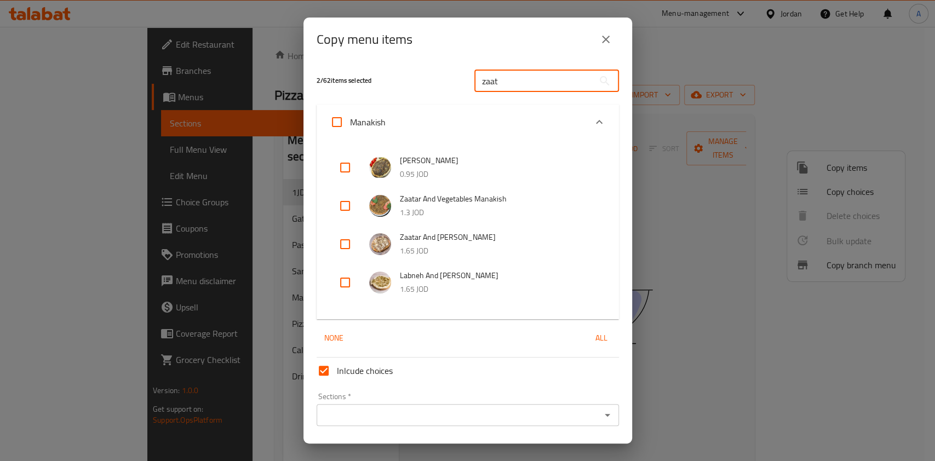
type input "zaat"
click at [352, 249] on input "checkbox" at bounding box center [345, 244] width 26 height 26
checkbox input "true"
click at [443, 411] on input "Sections   *" at bounding box center [459, 415] width 278 height 15
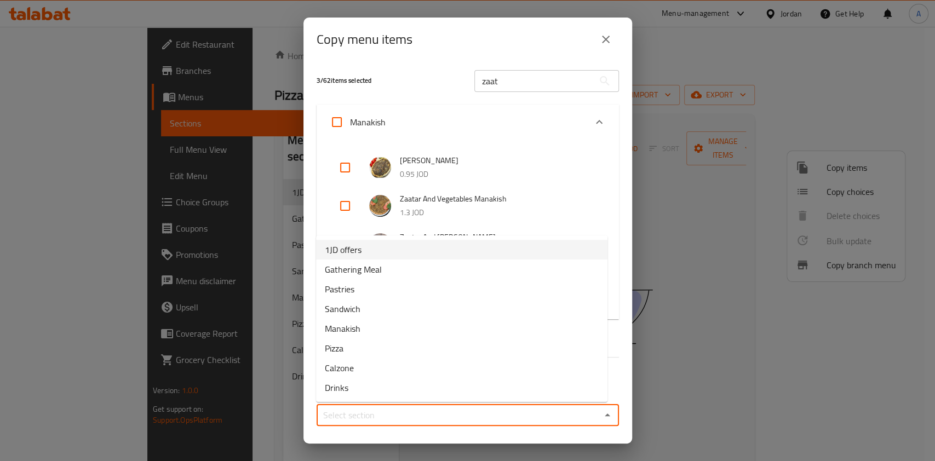
click at [339, 251] on span "1JD offers" at bounding box center [343, 249] width 37 height 13
type input "1JD offers"
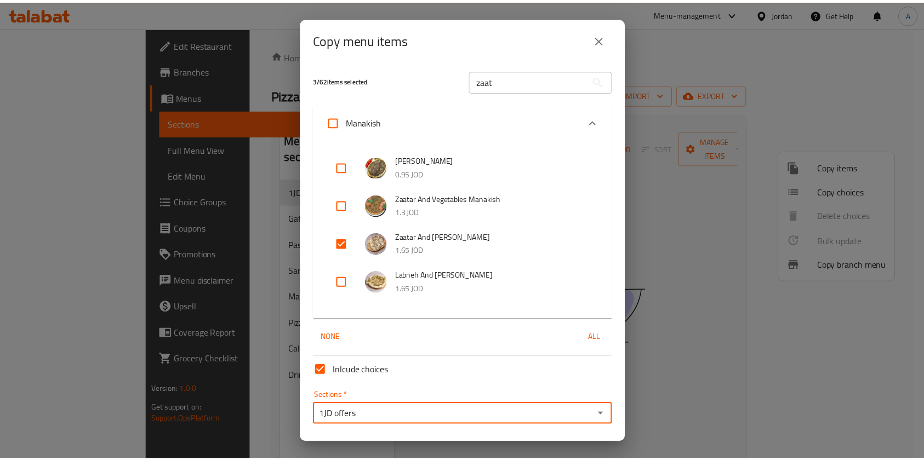
scroll to position [33, 0]
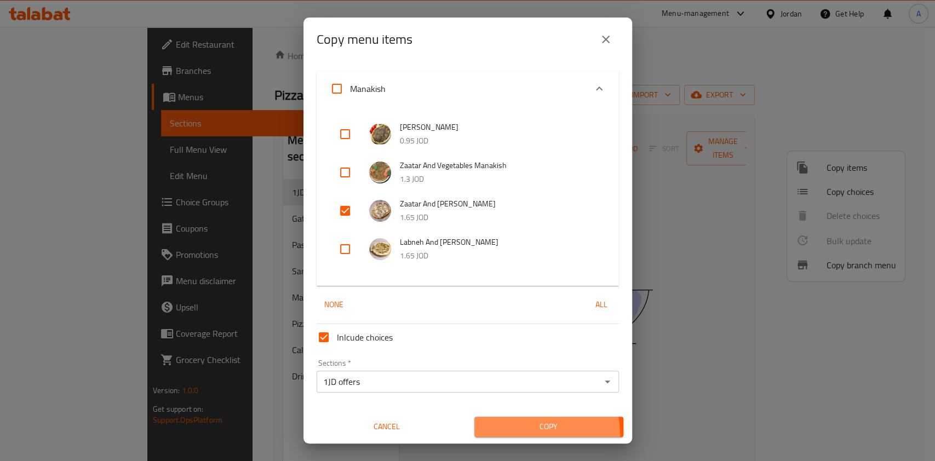
click at [522, 434] on button "Copy" at bounding box center [548, 427] width 149 height 20
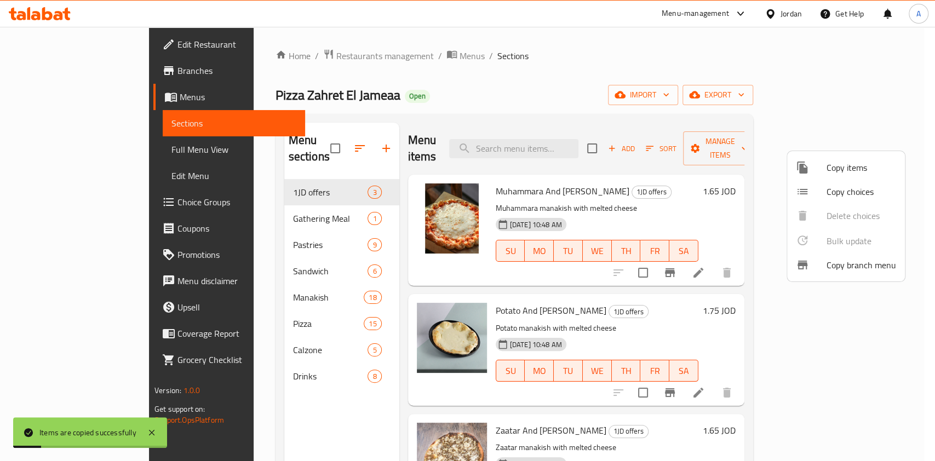
click at [714, 189] on div at bounding box center [467, 230] width 935 height 461
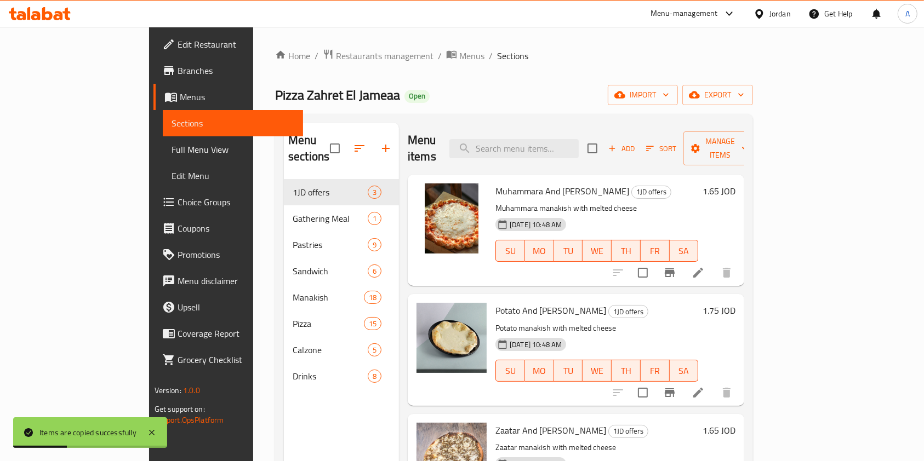
click at [735, 184] on h6 "1.65 JOD" at bounding box center [718, 191] width 33 height 15
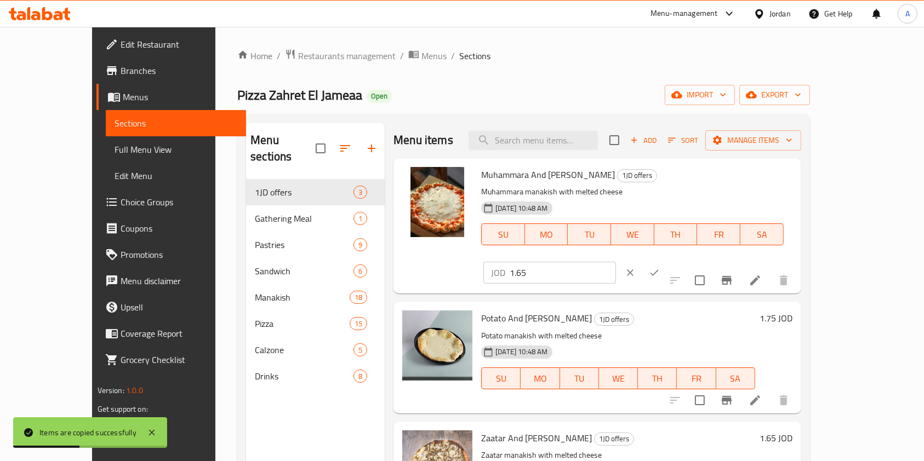
click at [616, 262] on input "1.65" at bounding box center [562, 273] width 106 height 22
type input "2"
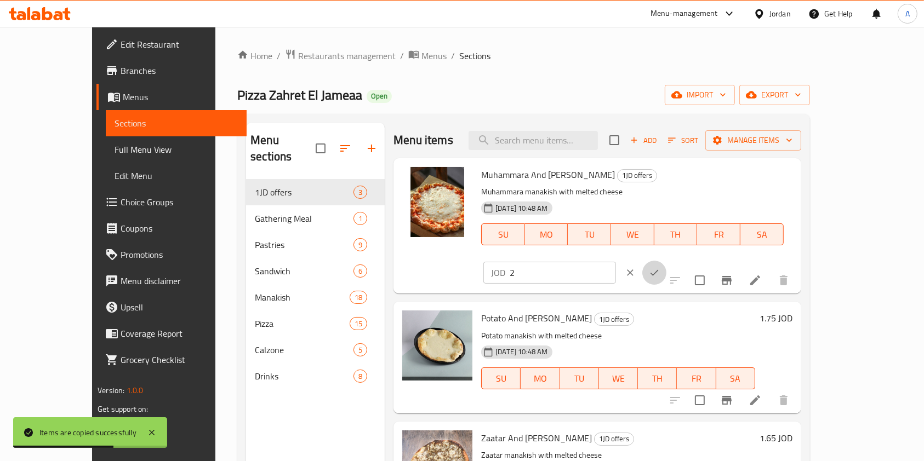
click at [660, 267] on icon "ok" at bounding box center [654, 272] width 11 height 11
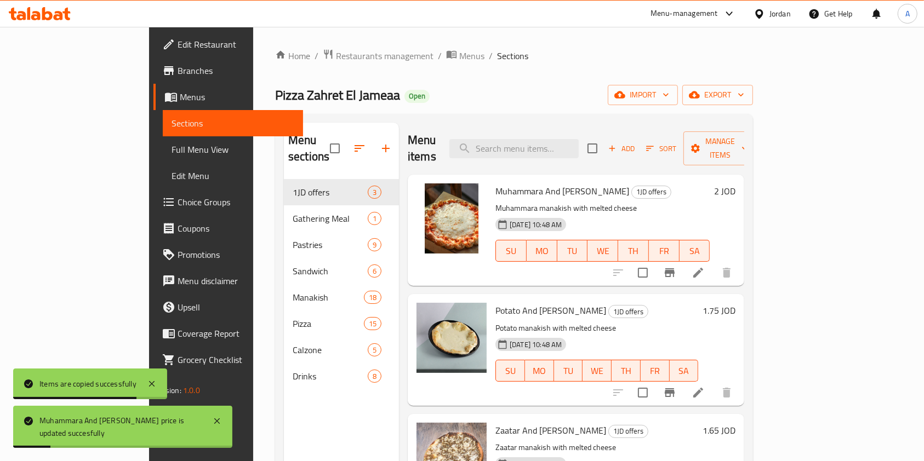
click at [735, 303] on div "1.75 JOD" at bounding box center [716, 350] width 37 height 94
click at [735, 303] on h6 "1.75 JOD" at bounding box center [718, 310] width 33 height 15
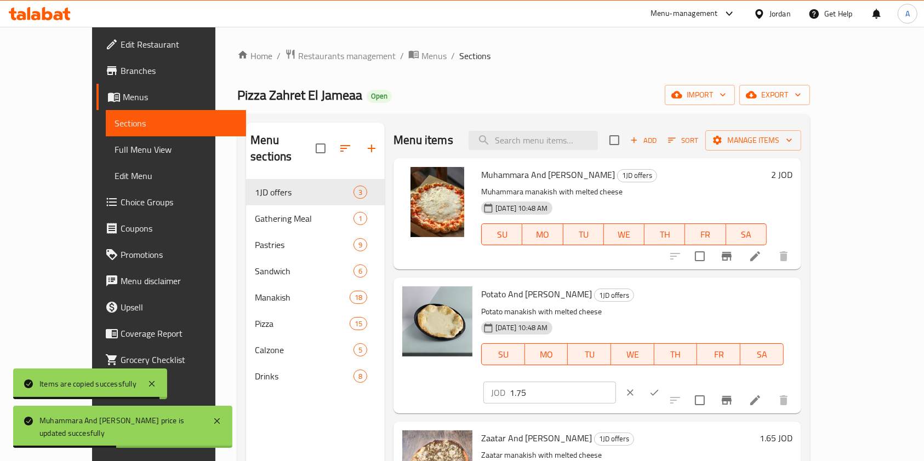
click at [616, 382] on input "1.75" at bounding box center [562, 393] width 106 height 22
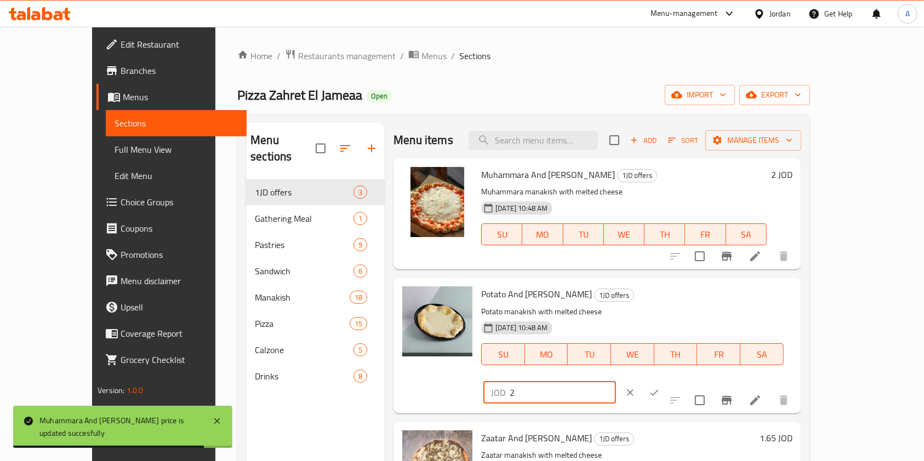
type input "2"
click at [660, 387] on icon "ok" at bounding box center [654, 392] width 11 height 11
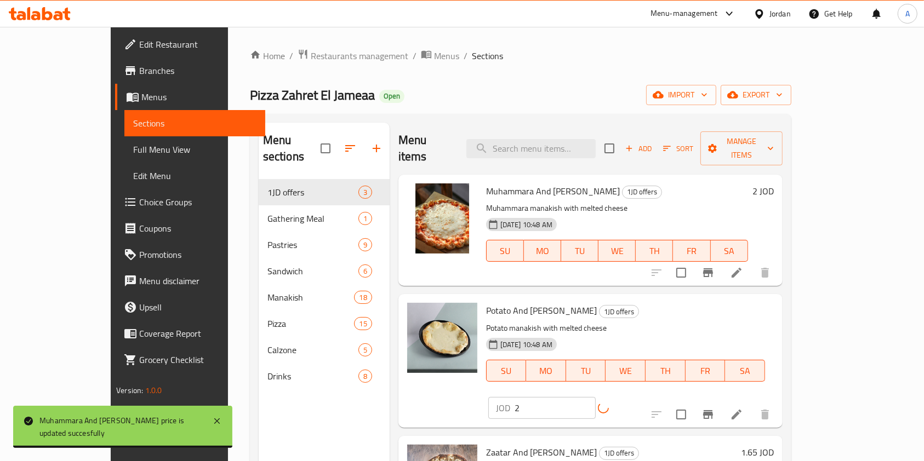
scroll to position [153, 0]
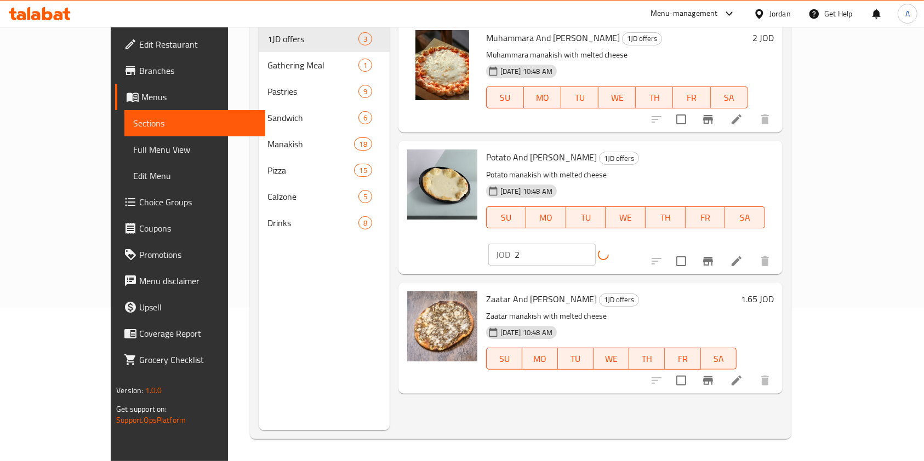
click at [773, 291] on h6 "1.65 JOD" at bounding box center [757, 298] width 33 height 15
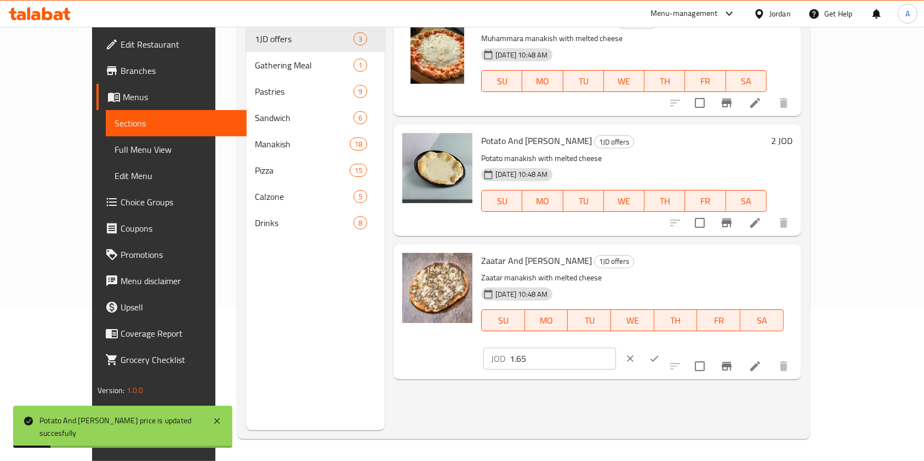
click at [616, 348] on input "1.65" at bounding box center [562, 359] width 106 height 22
type input "2"
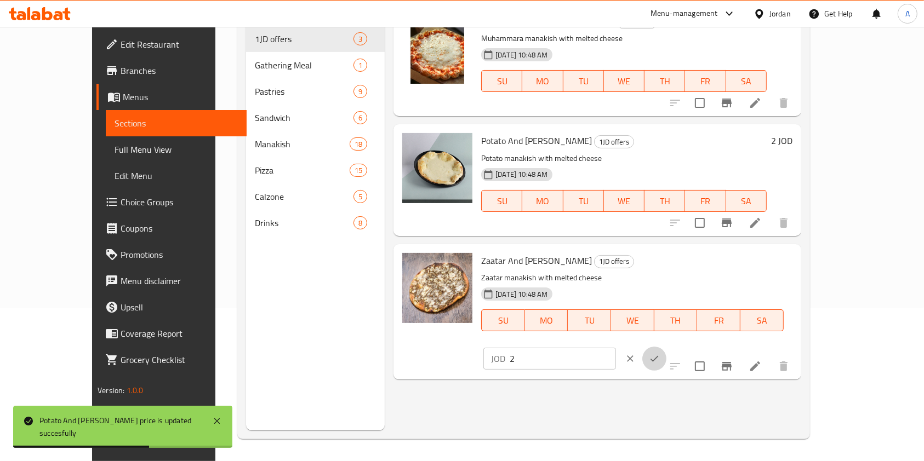
click at [660, 353] on icon "ok" at bounding box center [654, 358] width 11 height 11
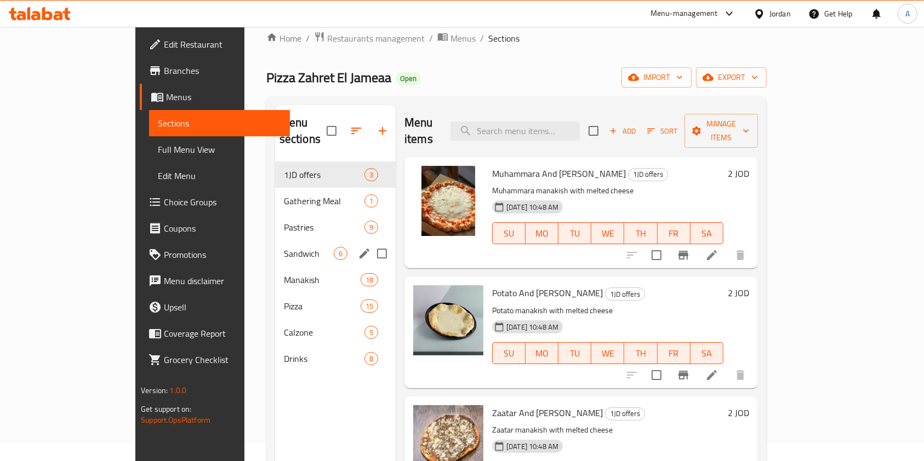
scroll to position [0, 0]
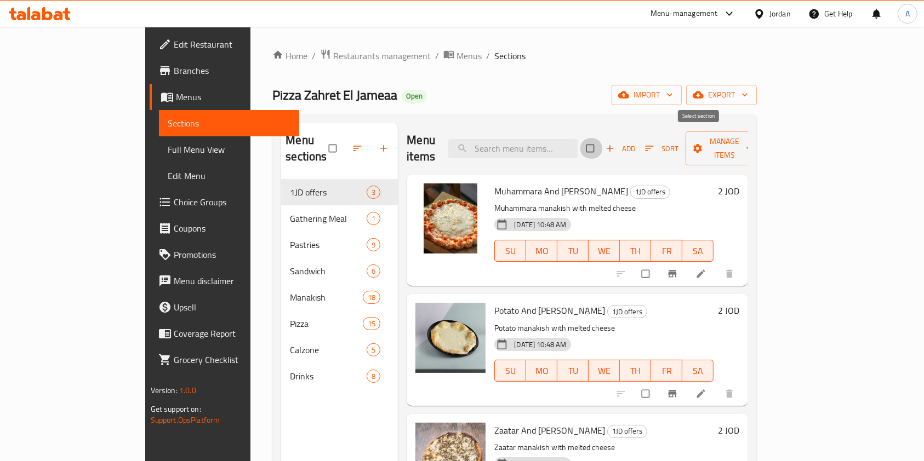
click at [603, 140] on input "checkbox" at bounding box center [591, 148] width 23 height 21
checkbox input "true"
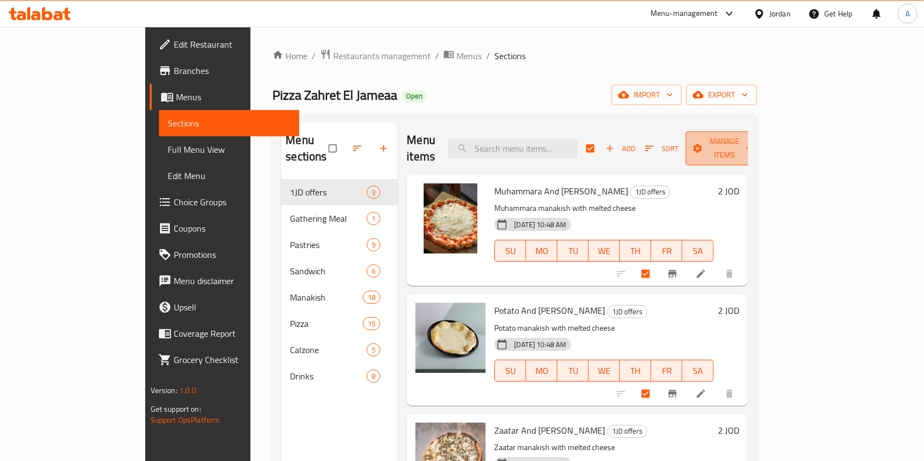
click at [754, 140] on span "Manage items" at bounding box center [724, 148] width 60 height 27
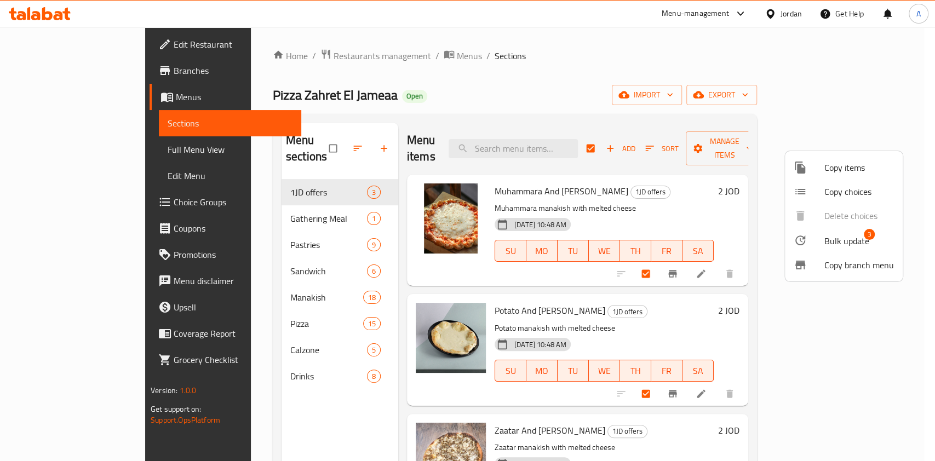
click at [822, 240] on div at bounding box center [809, 240] width 31 height 13
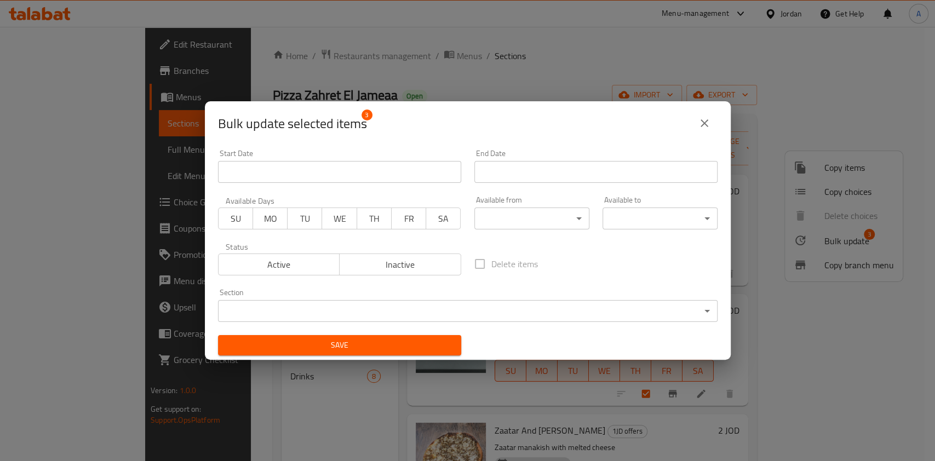
click at [230, 224] on span "SU" at bounding box center [236, 219] width 26 height 16
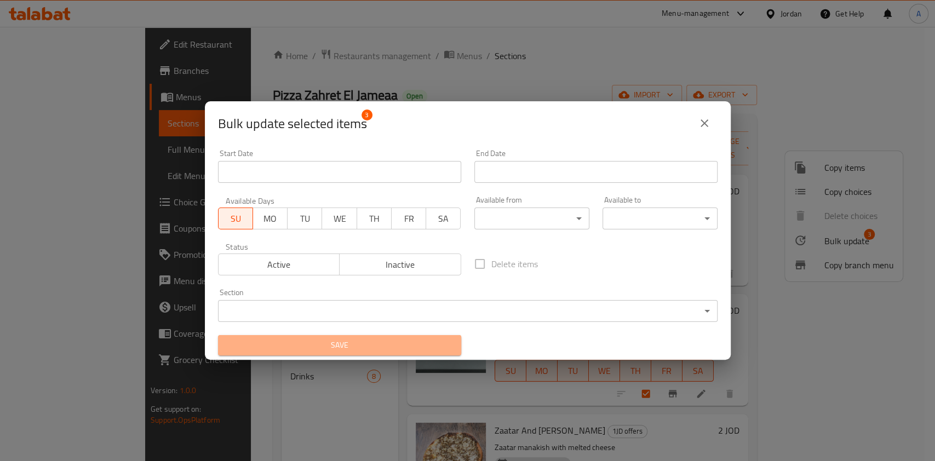
click at [349, 353] on button "Save" at bounding box center [339, 345] width 243 height 20
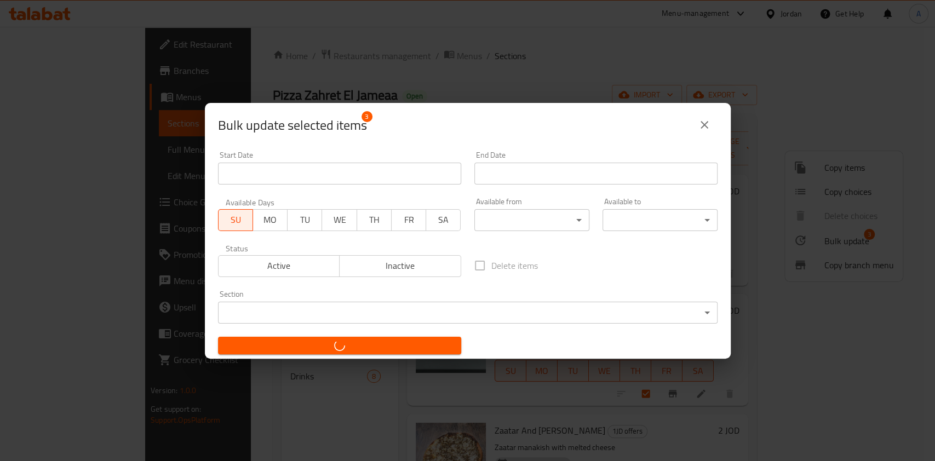
checkbox input "false"
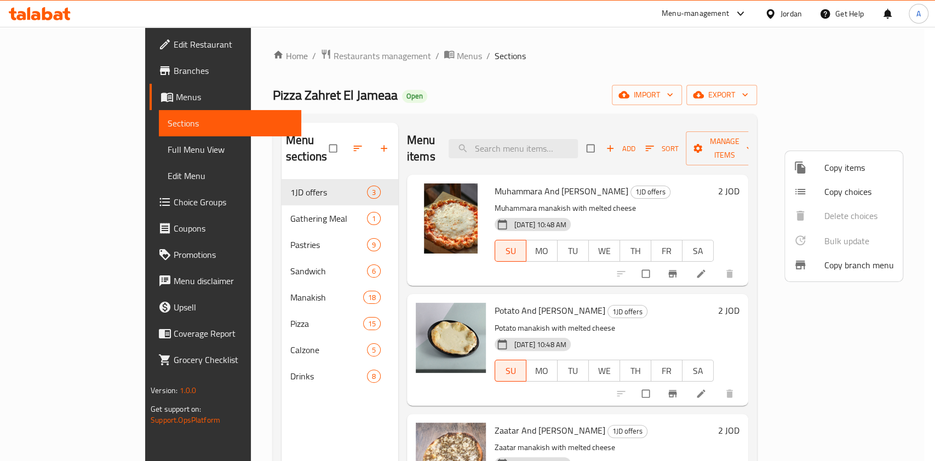
click at [273, 62] on div at bounding box center [467, 230] width 935 height 461
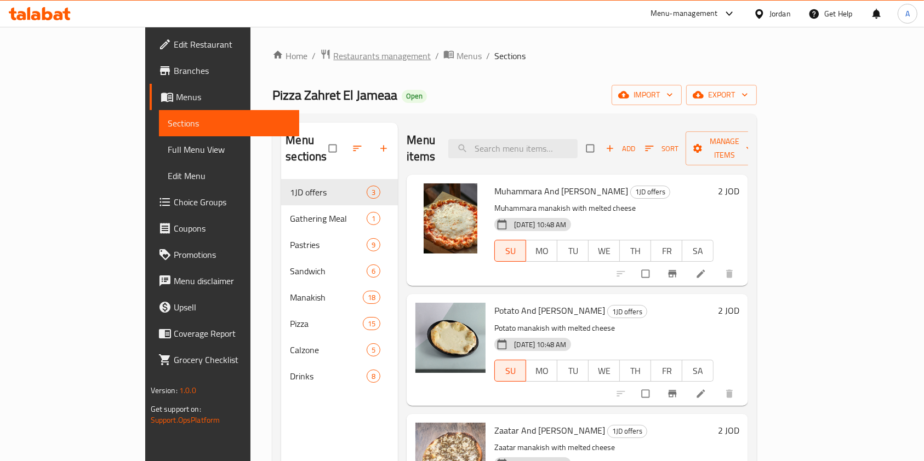
click at [333, 54] on span "Restaurants management" at bounding box center [382, 55] width 98 height 13
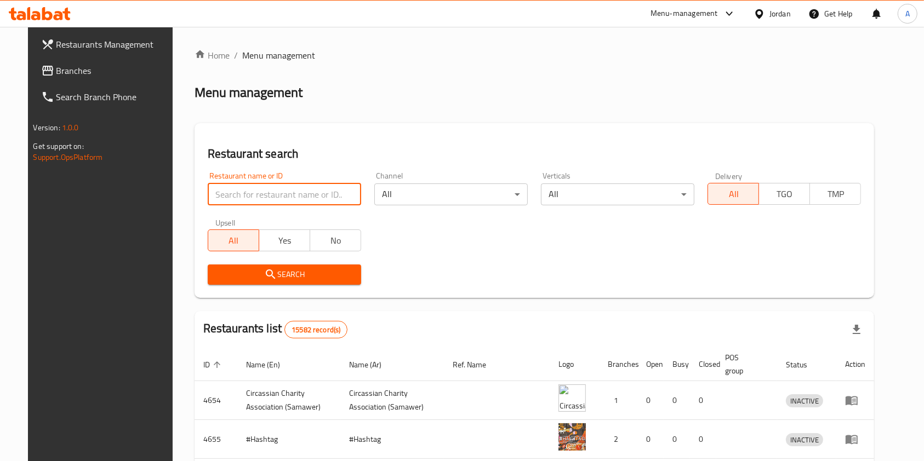
click at [245, 194] on input "search" at bounding box center [284, 195] width 153 height 22
type input "maraheb"
click button "Search" at bounding box center [284, 275] width 153 height 20
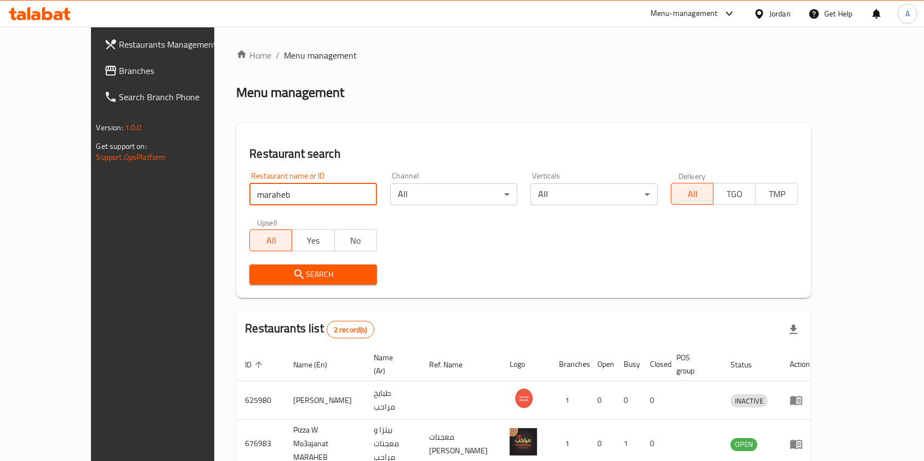
scroll to position [44, 0]
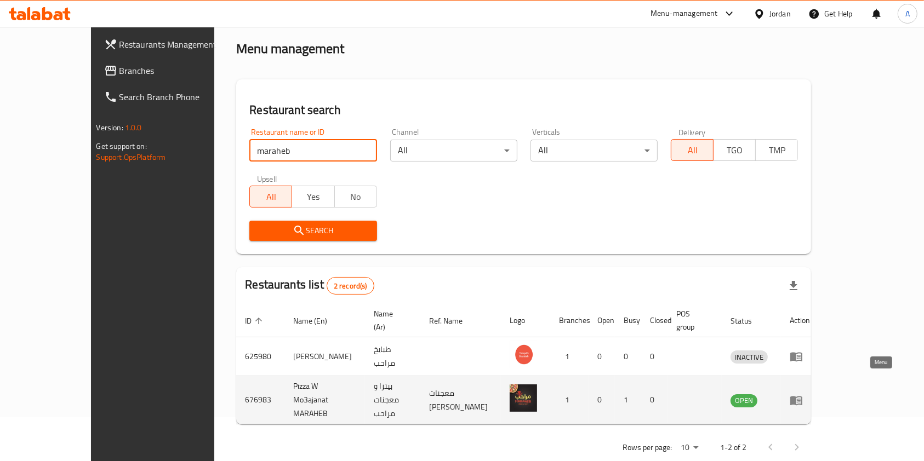
click at [800, 399] on icon "enhanced table" at bounding box center [798, 401] width 4 height 4
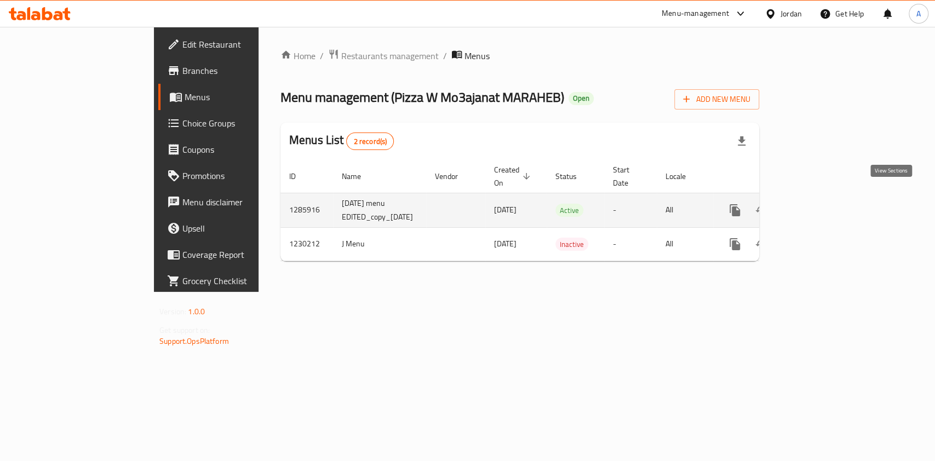
click at [821, 204] on icon "enhanced table" at bounding box center [813, 210] width 13 height 13
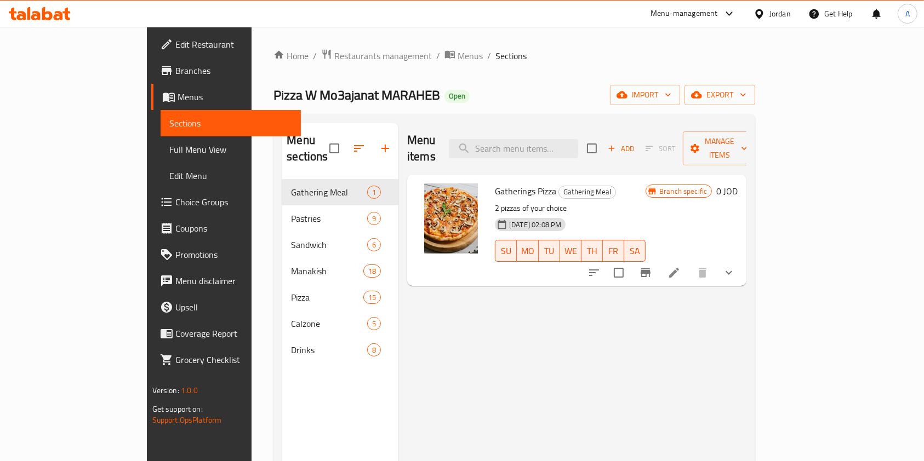
click at [379, 142] on icon "button" at bounding box center [385, 148] width 13 height 13
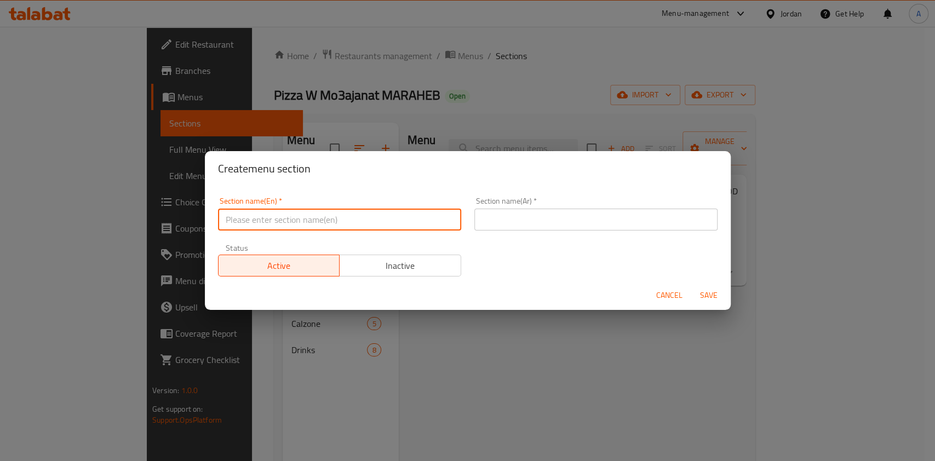
click at [277, 221] on input "text" at bounding box center [339, 220] width 243 height 22
type input "1JD offers"
click at [520, 221] on input "text" at bounding box center [595, 220] width 243 height 22
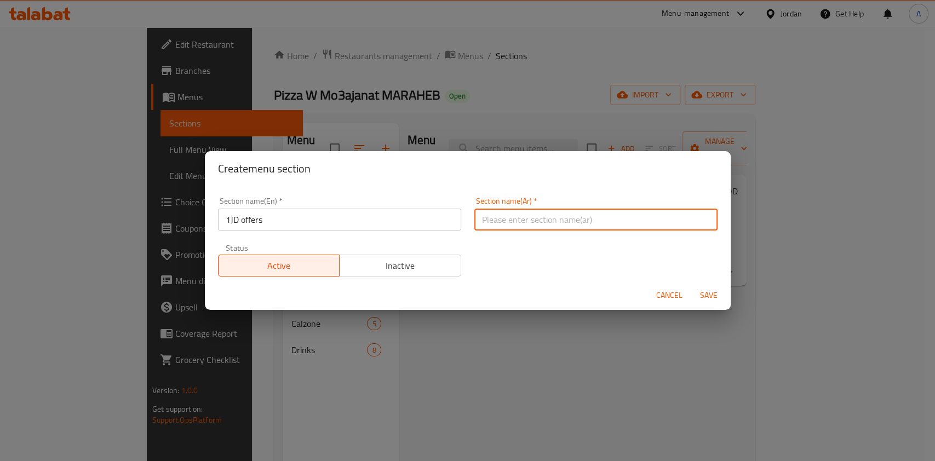
type input "عروض بدينار"
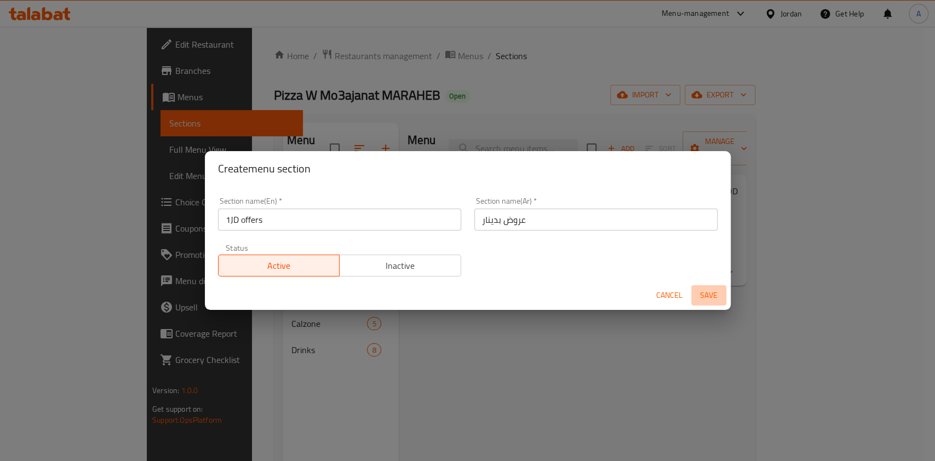
click at [708, 293] on span "Save" at bounding box center [709, 296] width 26 height 14
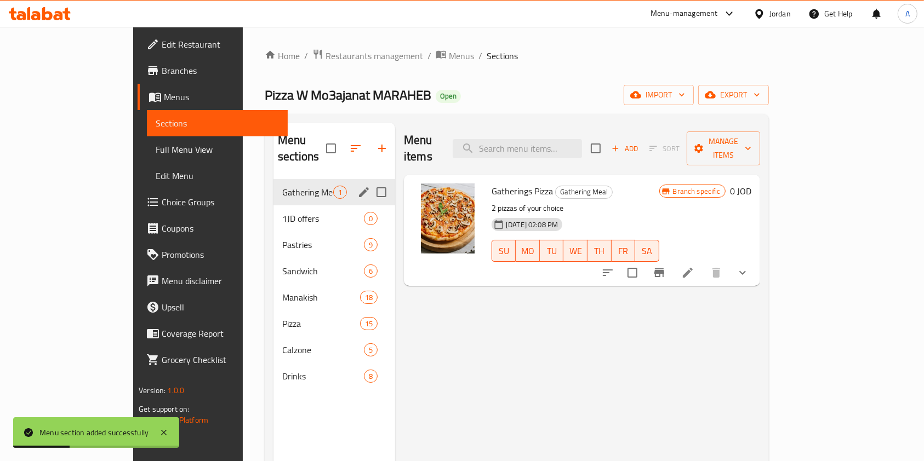
click at [291, 212] on span "1JD offers" at bounding box center [323, 218] width 82 height 13
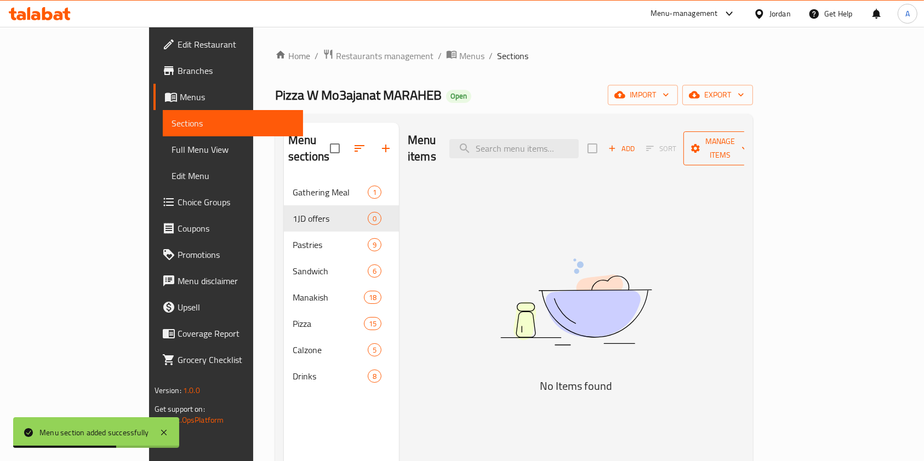
click at [748, 139] on span "Manage items" at bounding box center [720, 148] width 56 height 27
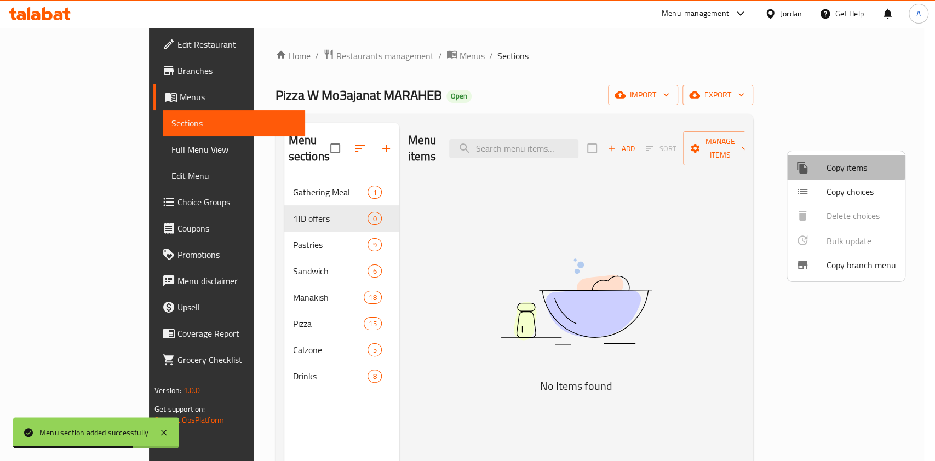
click at [830, 162] on span "Copy items" at bounding box center [862, 167] width 70 height 13
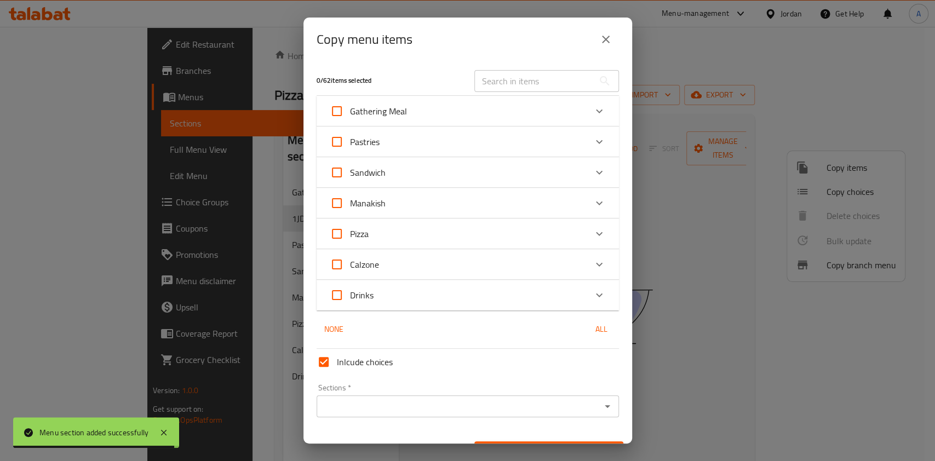
click at [511, 82] on input "text" at bounding box center [533, 81] width 119 height 22
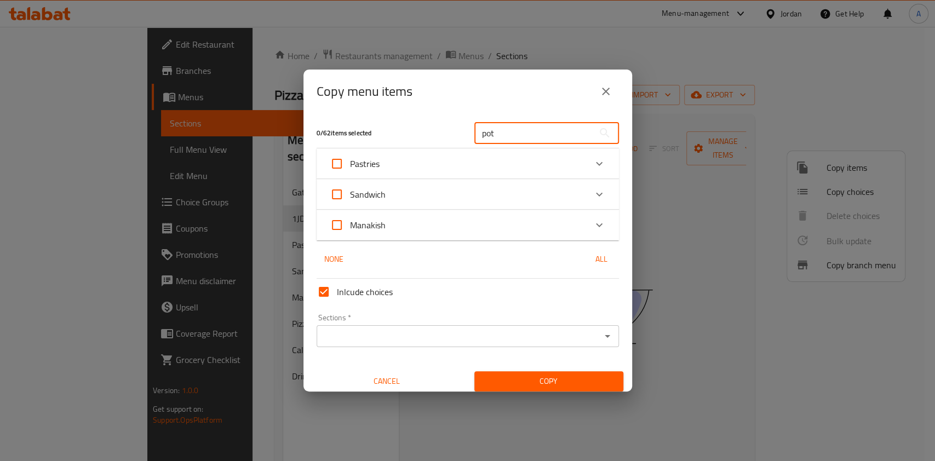
type input "pot"
click at [521, 225] on div "Manakish" at bounding box center [458, 225] width 256 height 26
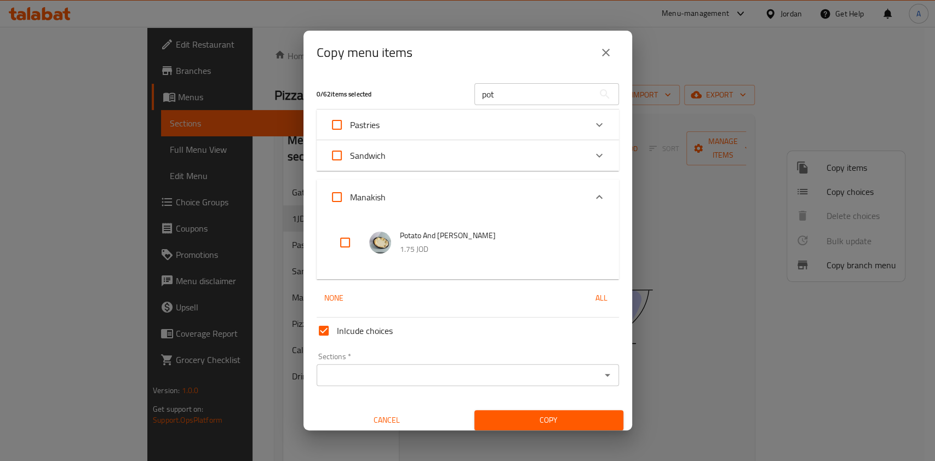
click at [339, 243] on input "checkbox" at bounding box center [345, 243] width 26 height 26
checkbox input "true"
click at [517, 93] on input "pot" at bounding box center [533, 94] width 119 height 22
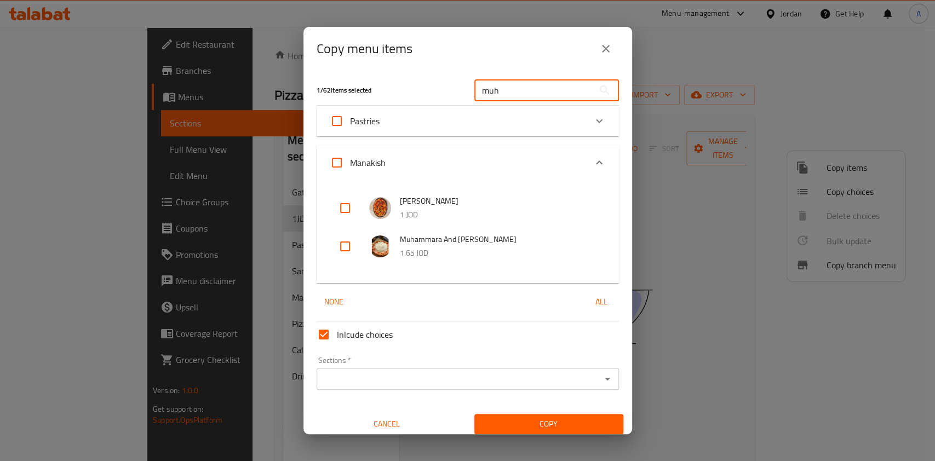
type input "muh"
click at [341, 247] on input "checkbox" at bounding box center [345, 246] width 26 height 26
checkbox input "true"
click at [506, 96] on input "muh" at bounding box center [533, 90] width 119 height 22
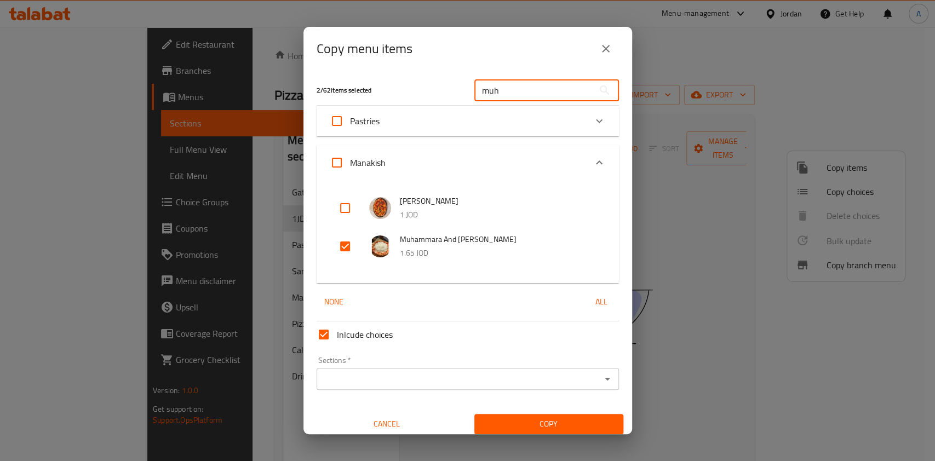
click at [506, 96] on input "muh" at bounding box center [533, 90] width 119 height 22
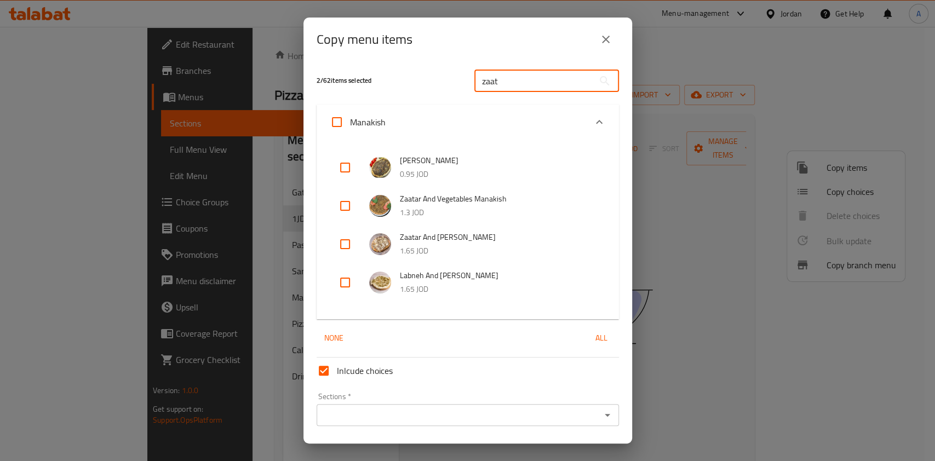
type input "zaat"
click at [345, 247] on input "checkbox" at bounding box center [345, 244] width 26 height 26
checkbox input "true"
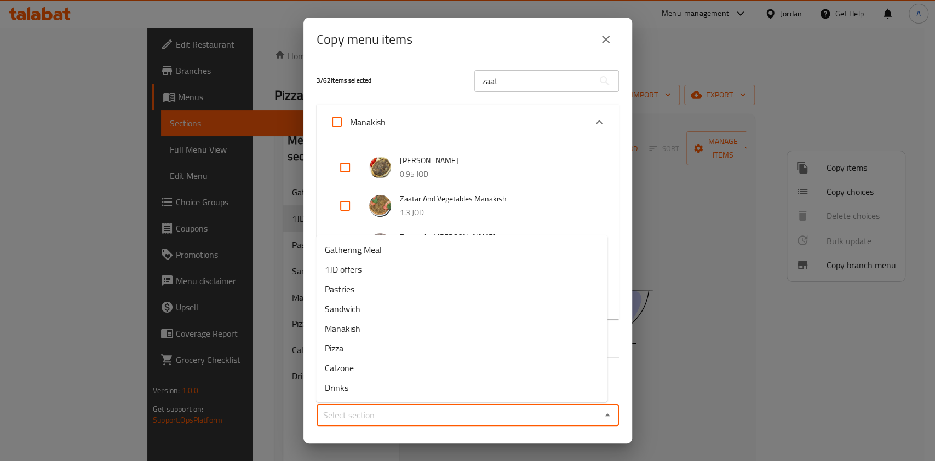
click at [420, 415] on input "Sections   *" at bounding box center [459, 415] width 278 height 15
click at [369, 274] on li "1JD offers" at bounding box center [461, 270] width 291 height 20
type input "1JD offers"
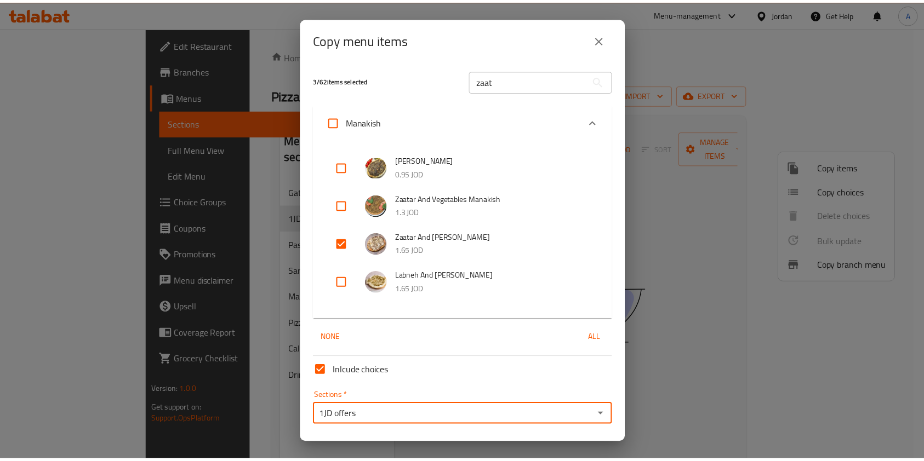
scroll to position [33, 0]
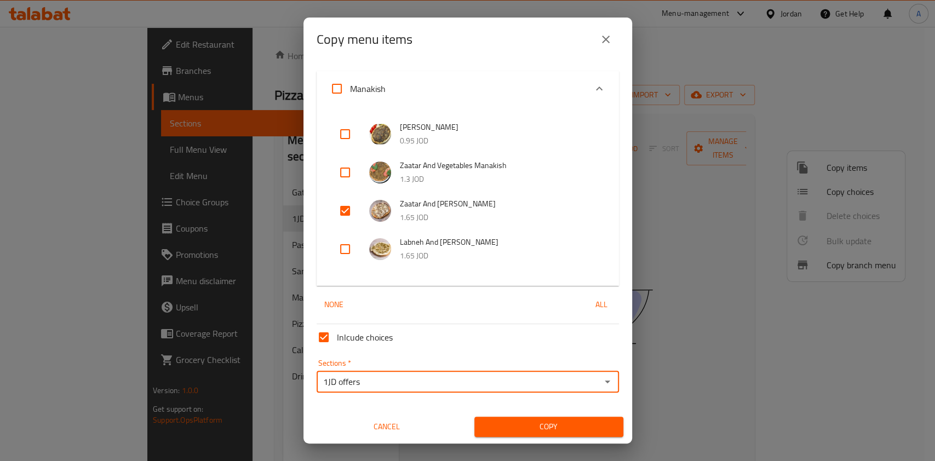
click at [499, 429] on span "Copy" at bounding box center [548, 427] width 131 height 14
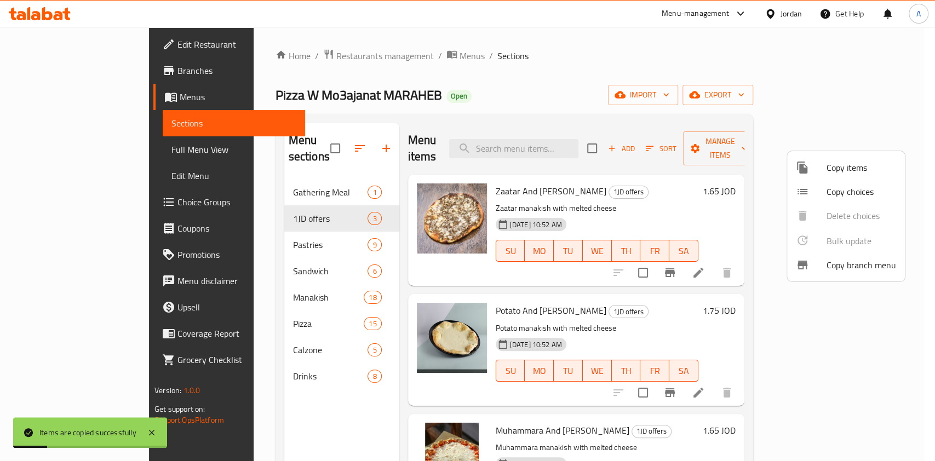
click at [759, 180] on div at bounding box center [467, 230] width 935 height 461
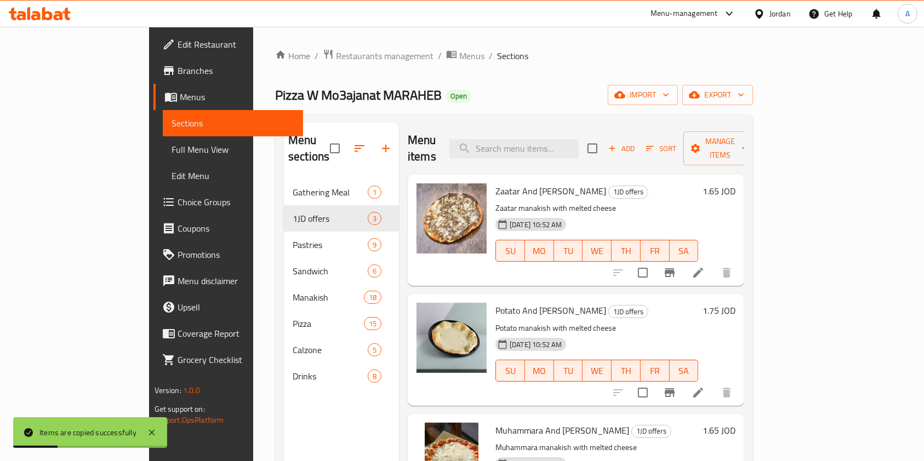
click at [735, 184] on h6 "1.65 JOD" at bounding box center [718, 191] width 33 height 15
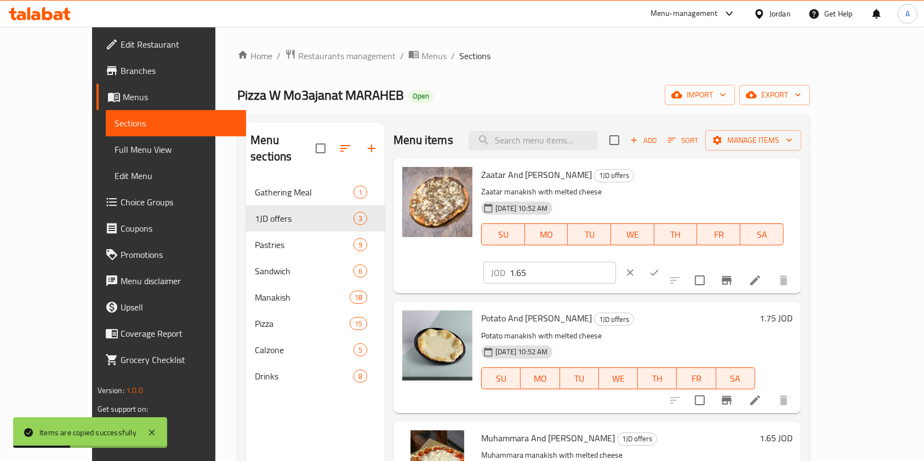
click at [616, 262] on input "1.65" at bounding box center [562, 273] width 106 height 22
type input "2"
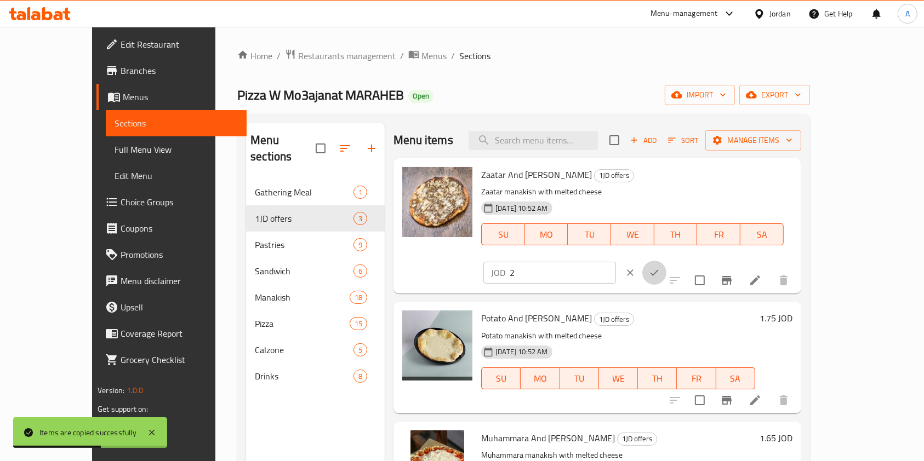
click at [660, 267] on icon "ok" at bounding box center [654, 272] width 11 height 11
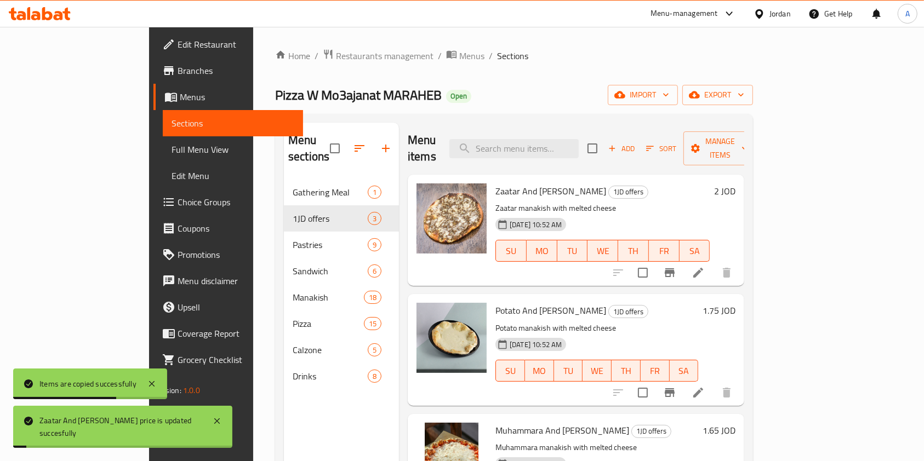
click at [735, 303] on h6 "1.75 JOD" at bounding box center [718, 310] width 33 height 15
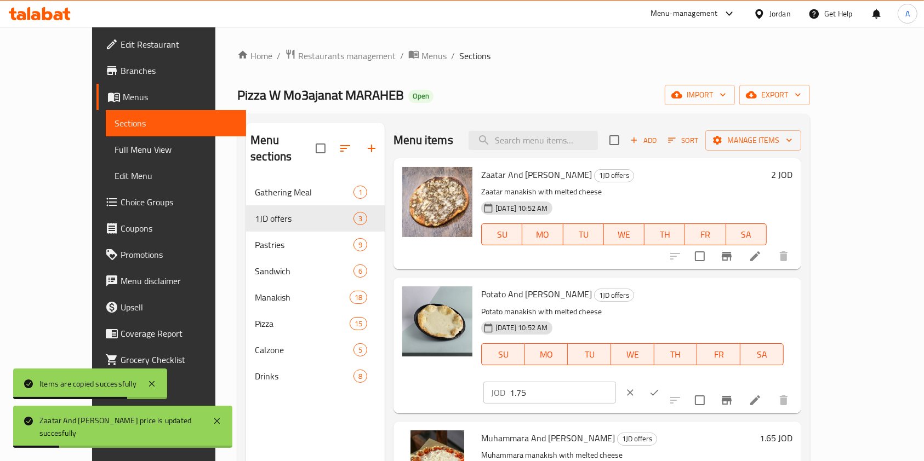
click at [616, 382] on input "1.75" at bounding box center [562, 393] width 106 height 22
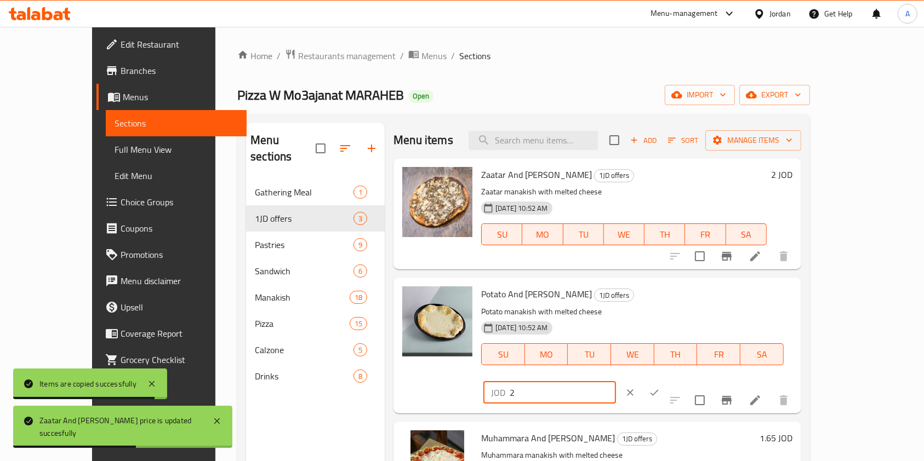
type input "2"
click at [660, 387] on icon "ok" at bounding box center [654, 392] width 11 height 11
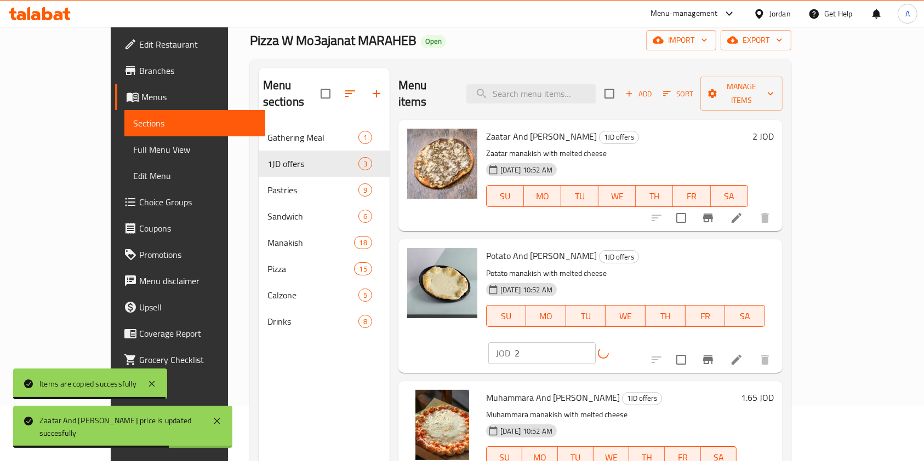
scroll to position [55, 0]
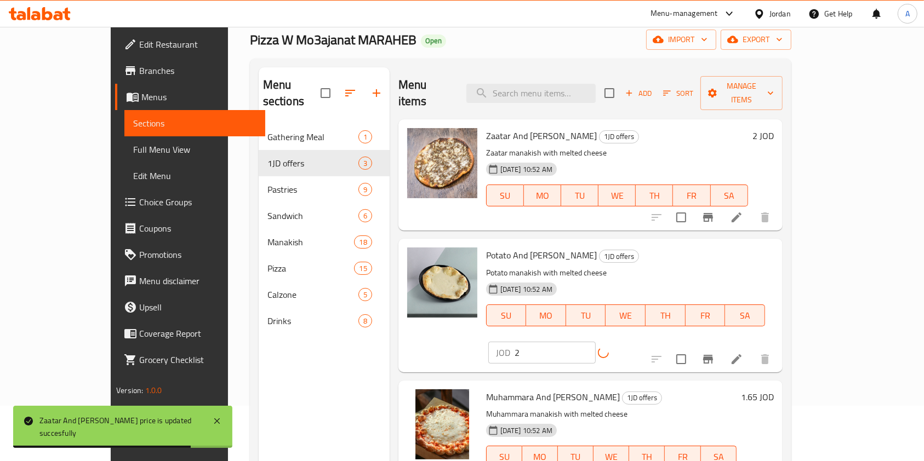
click at [773, 389] on h6 "1.65 JOD" at bounding box center [757, 396] width 33 height 15
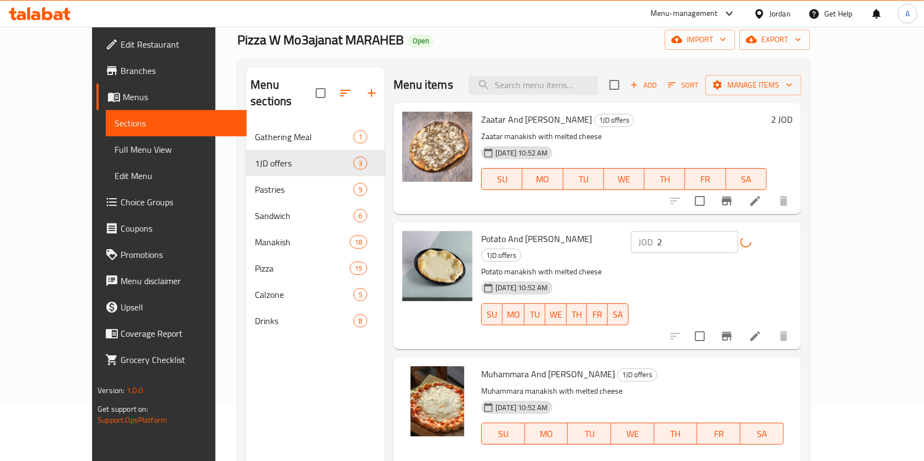
type input "2"
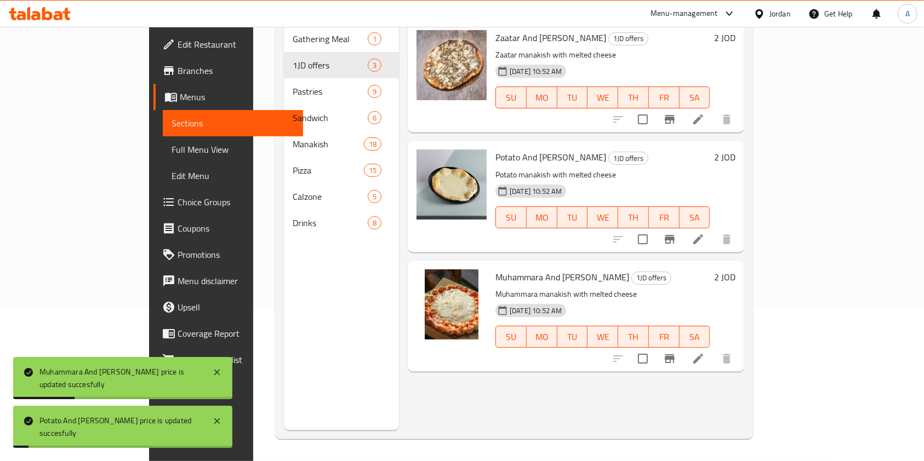
scroll to position [0, 0]
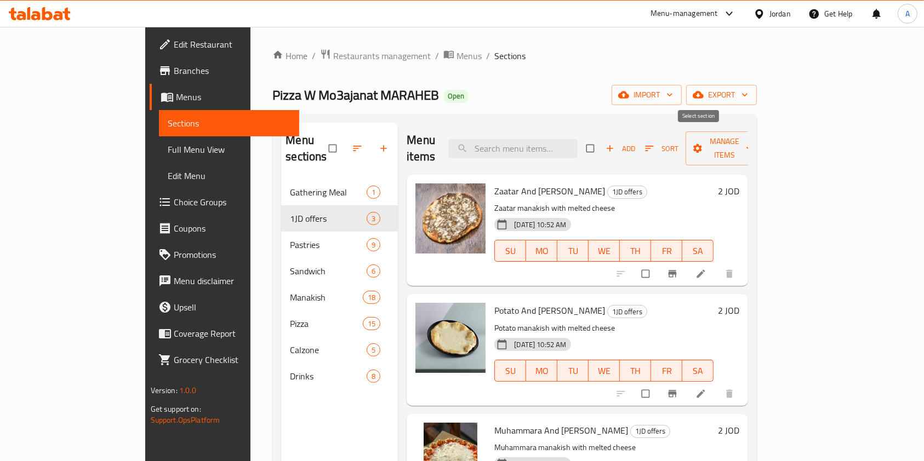
click at [603, 142] on input "checkbox" at bounding box center [591, 148] width 23 height 21
checkbox input "true"
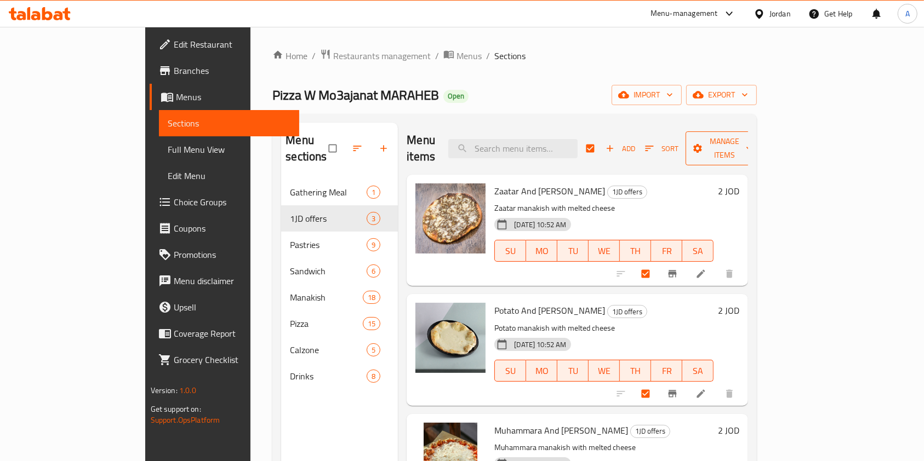
click at [754, 139] on span "Manage items" at bounding box center [724, 148] width 60 height 27
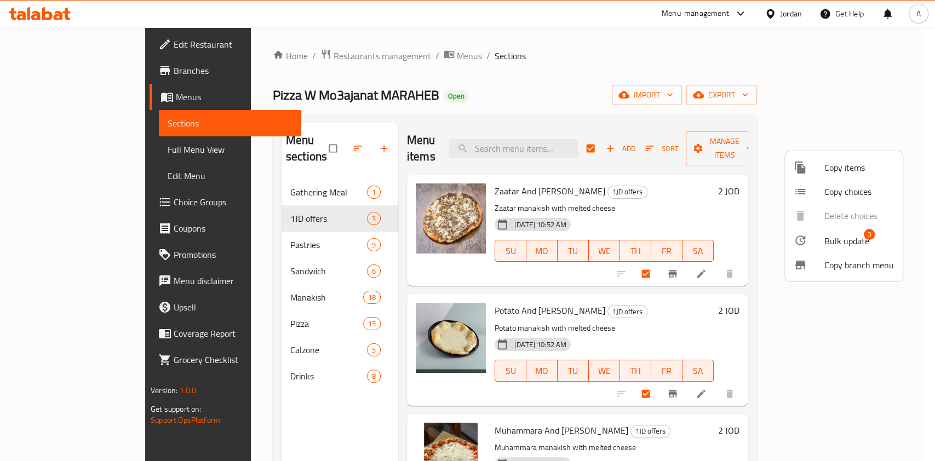
click at [819, 240] on div at bounding box center [809, 240] width 31 height 13
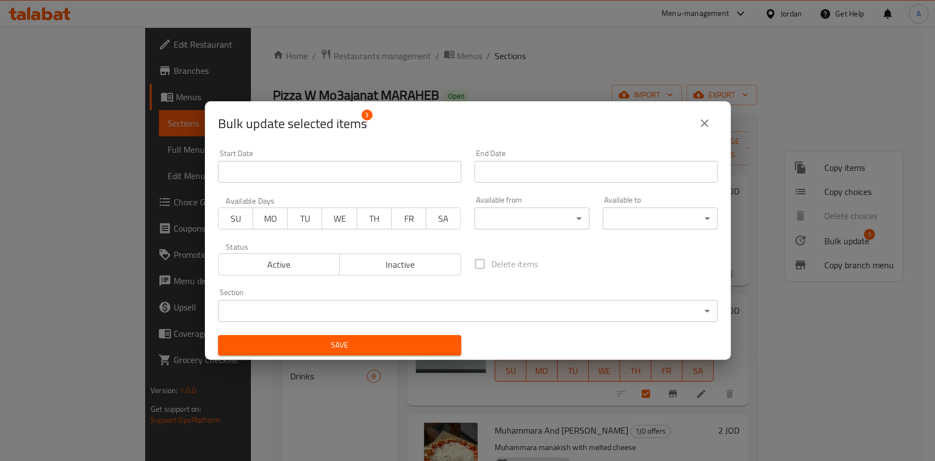
click at [240, 211] on span "SU" at bounding box center [236, 219] width 26 height 16
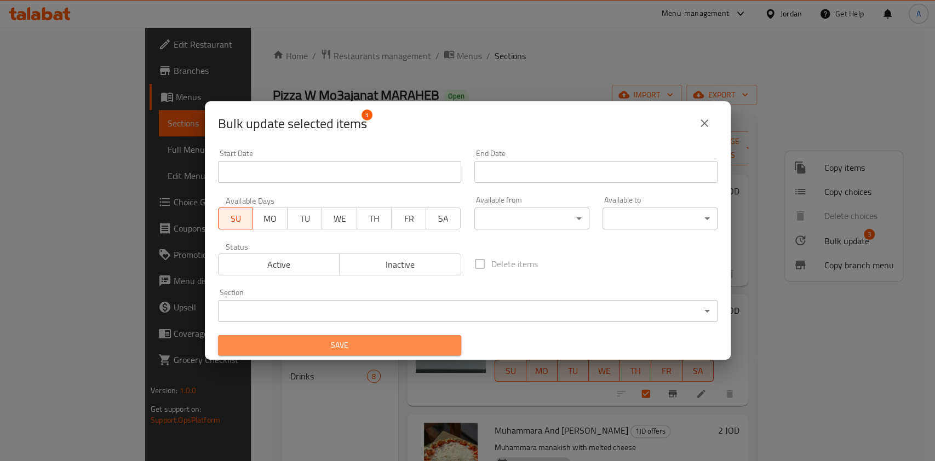
click at [345, 350] on span "Save" at bounding box center [340, 346] width 226 height 14
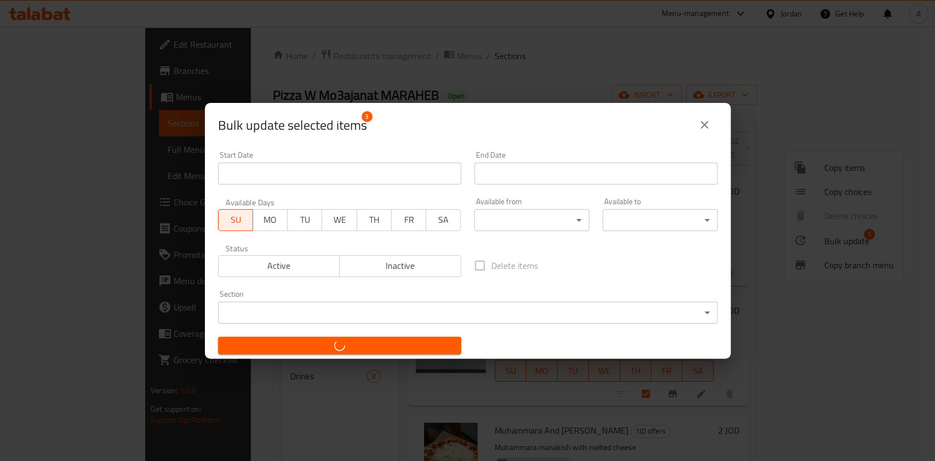
checkbox input "false"
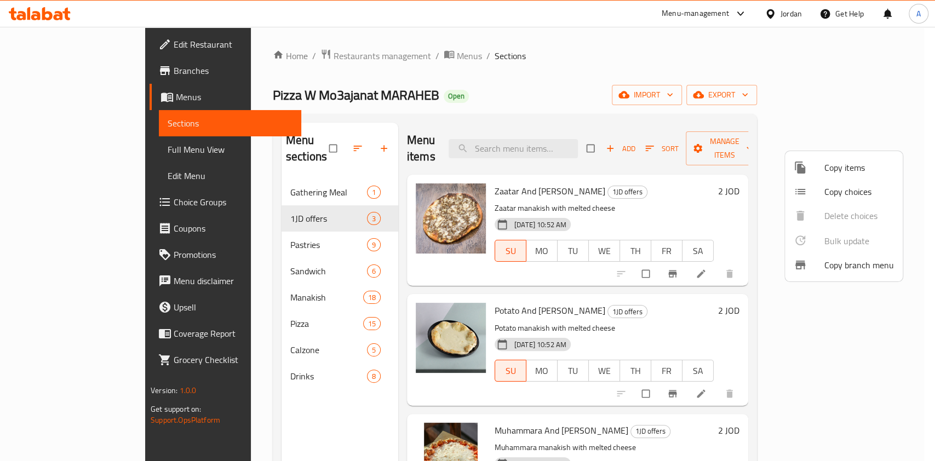
click at [283, 61] on div at bounding box center [467, 230] width 935 height 461
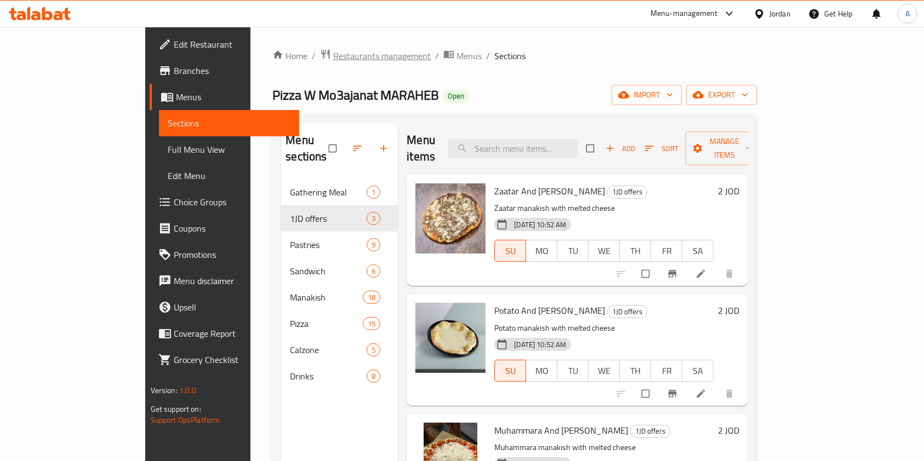
click at [333, 57] on span "Restaurants management" at bounding box center [382, 55] width 98 height 13
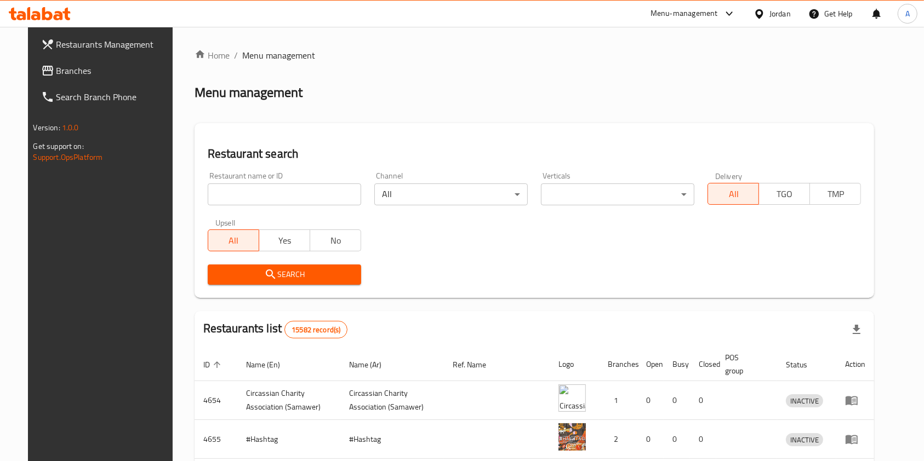
click at [272, 194] on input "search" at bounding box center [284, 195] width 153 height 22
type input "الأفغاني"
click button "Search" at bounding box center [284, 275] width 153 height 20
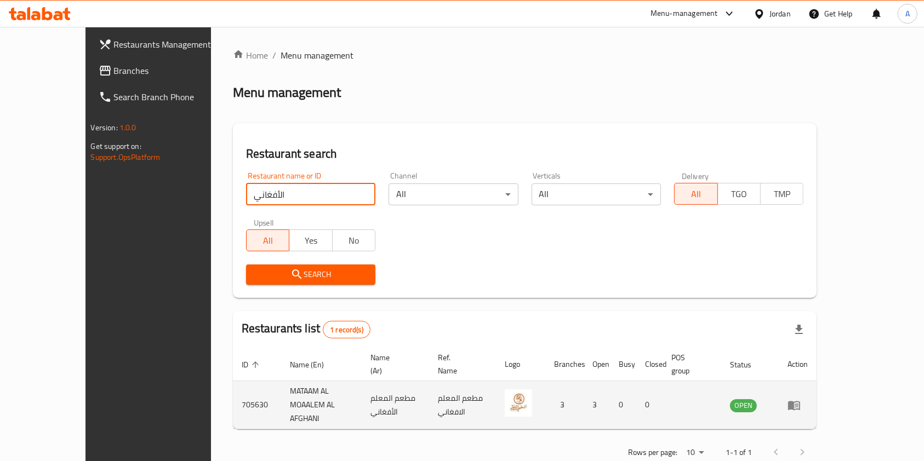
click at [233, 385] on td "705630" at bounding box center [257, 405] width 48 height 48
copy td "705630"
